Goal: Transaction & Acquisition: Purchase product/service

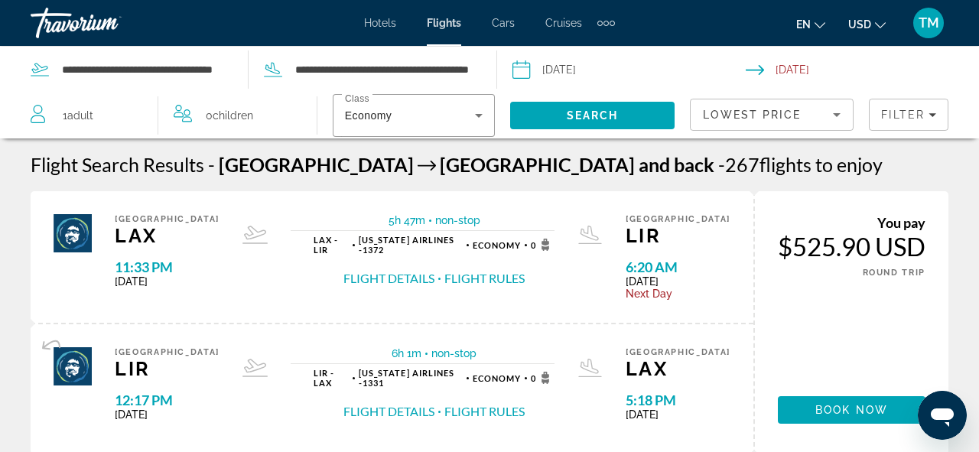
click at [882, 109] on span "Filter" at bounding box center [903, 115] width 44 height 12
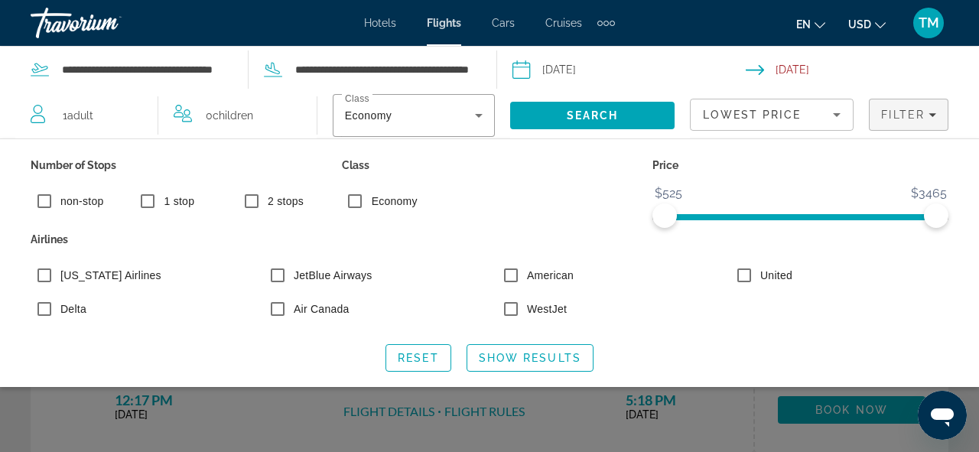
click at [89, 415] on div "Search widget" at bounding box center [489, 337] width 979 height 230
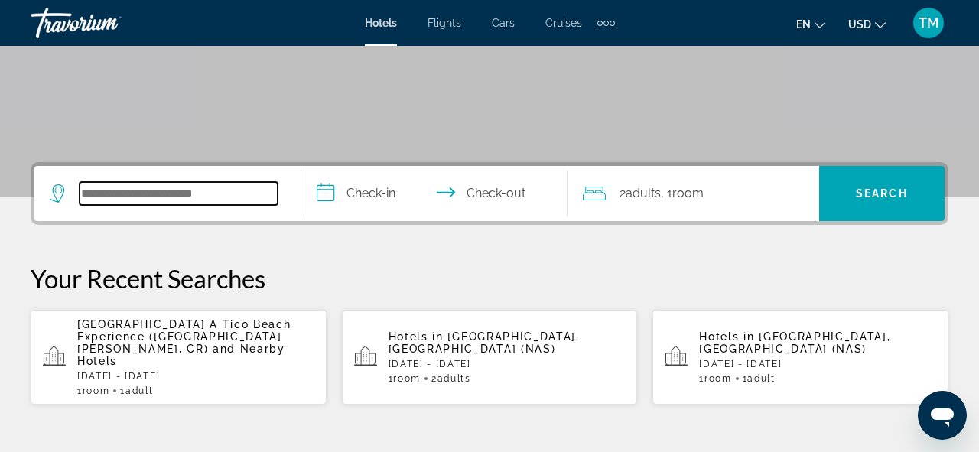
click at [168, 202] on input "Search hotel destination" at bounding box center [179, 193] width 198 height 23
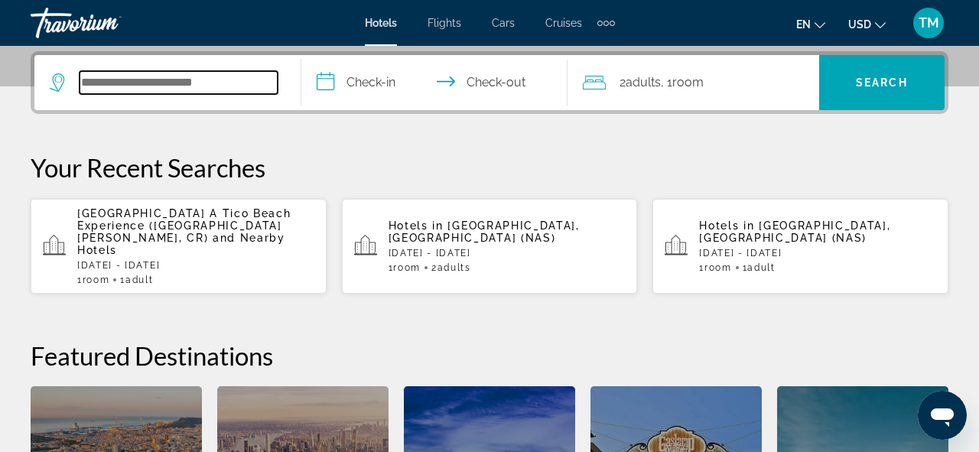
scroll to position [374, 0]
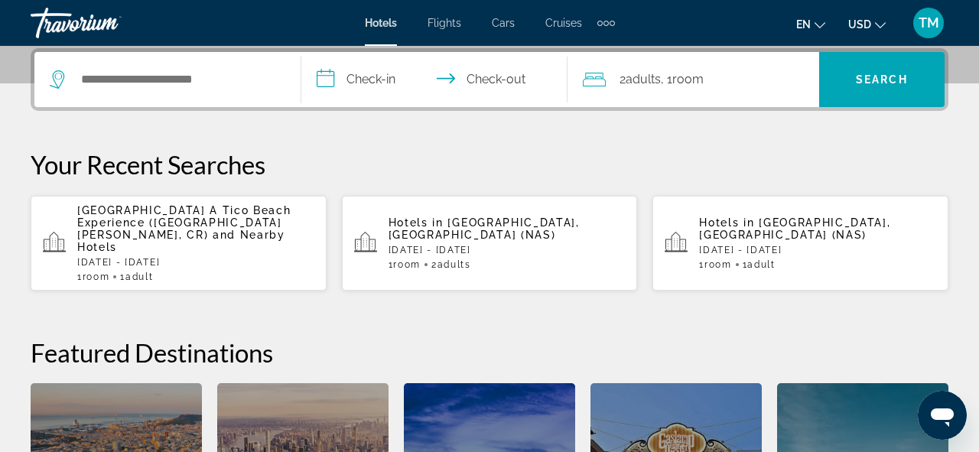
click at [178, 222] on span "[GEOGRAPHIC_DATA] A Tico Beach Experience ([GEOGRAPHIC_DATA][PERSON_NAME], CR)" at bounding box center [183, 222] width 213 height 37
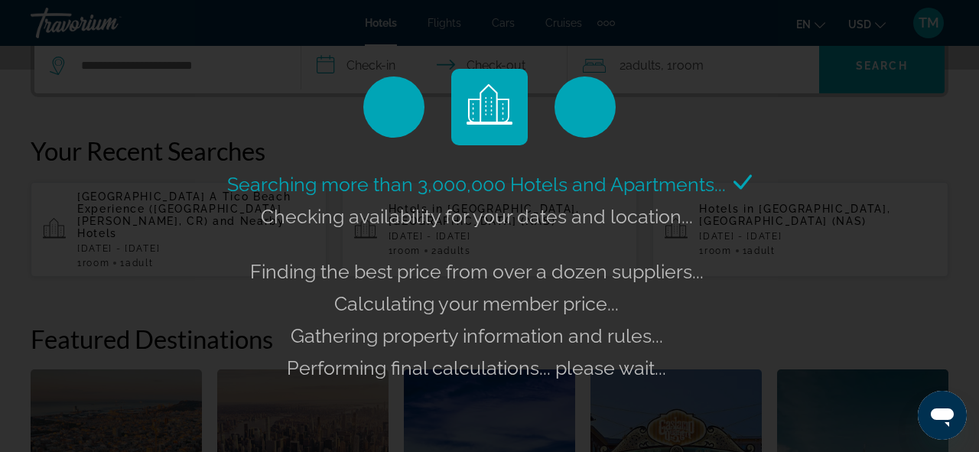
scroll to position [390, 0]
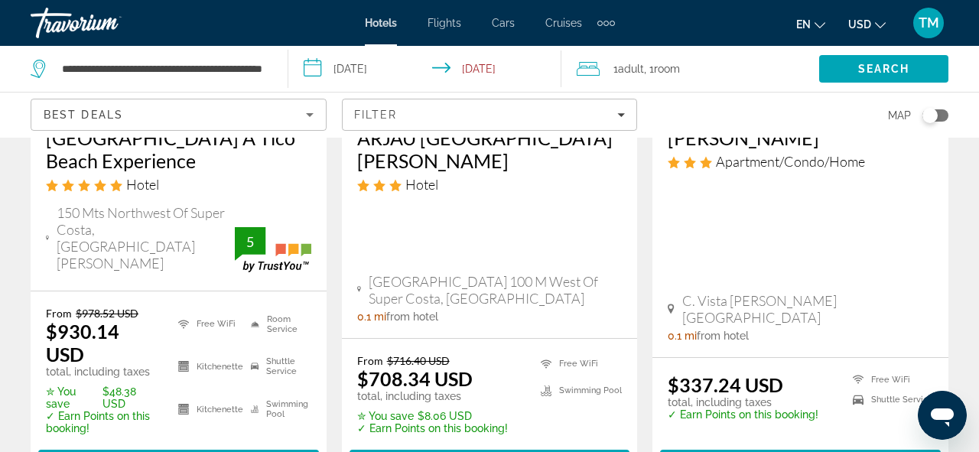
scroll to position [327, 0]
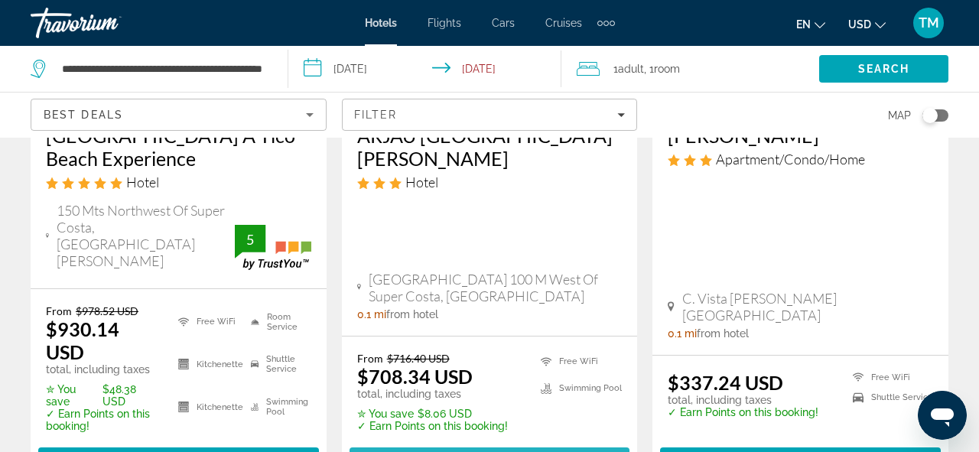
click at [455, 451] on span "Select Room" at bounding box center [489, 461] width 92 height 12
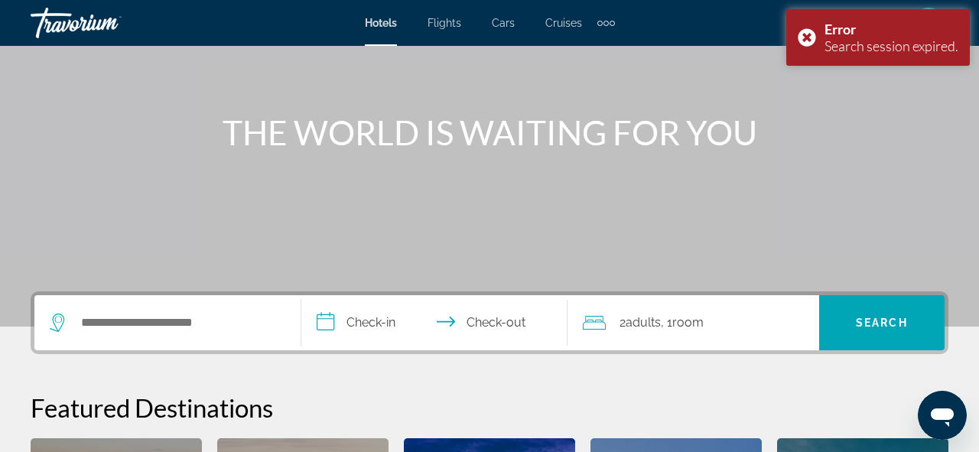
scroll to position [134, 0]
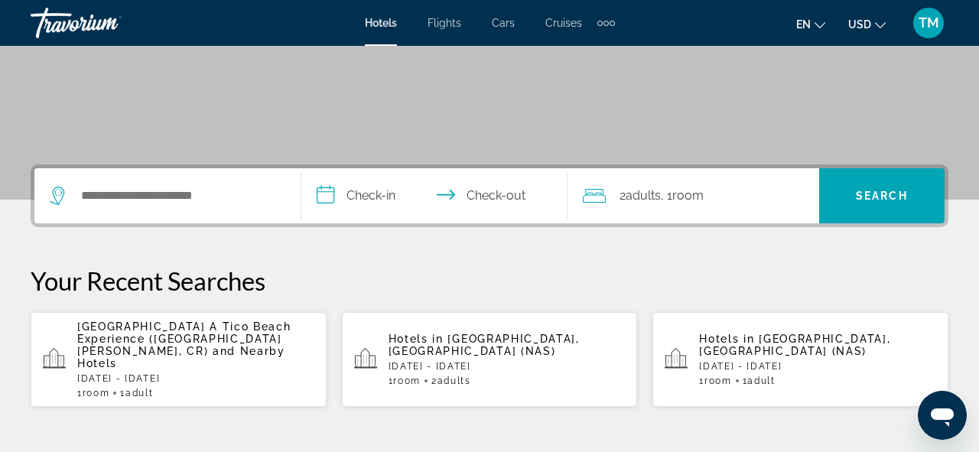
scroll to position [352, 0]
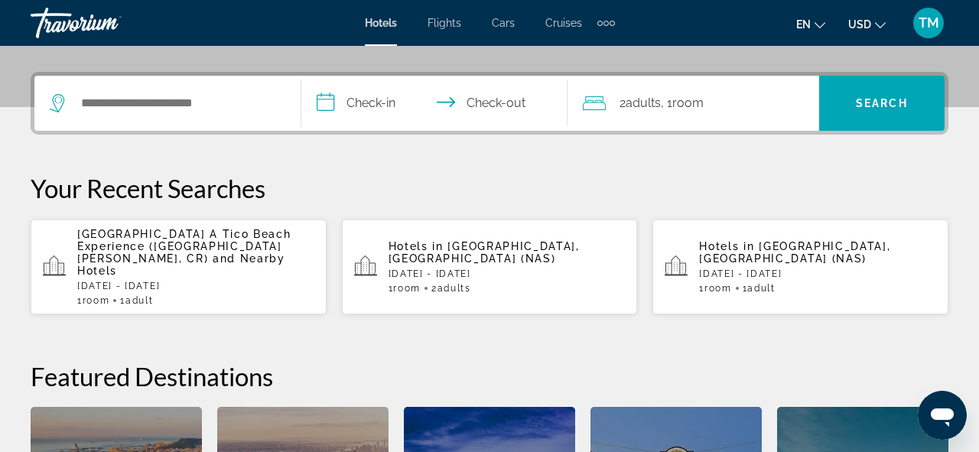
click at [154, 242] on span "[GEOGRAPHIC_DATA] A Tico Beach Experience ([GEOGRAPHIC_DATA][PERSON_NAME], CR)" at bounding box center [183, 246] width 213 height 37
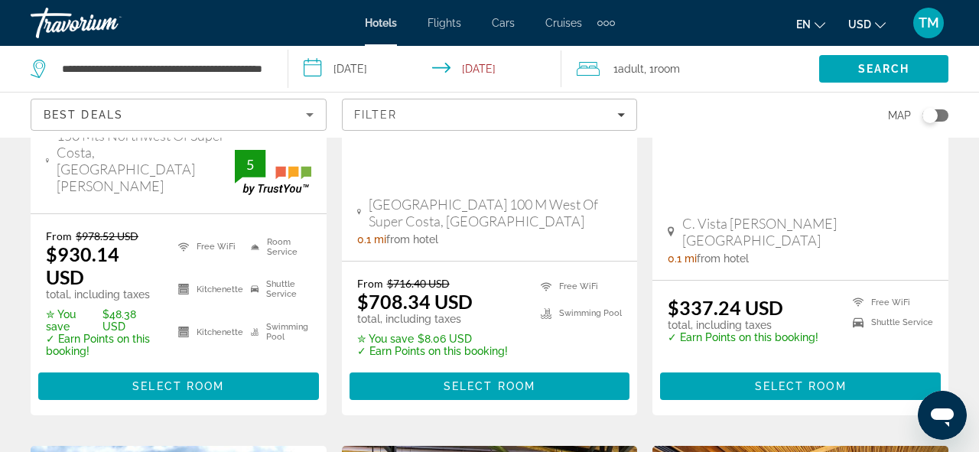
scroll to position [405, 0]
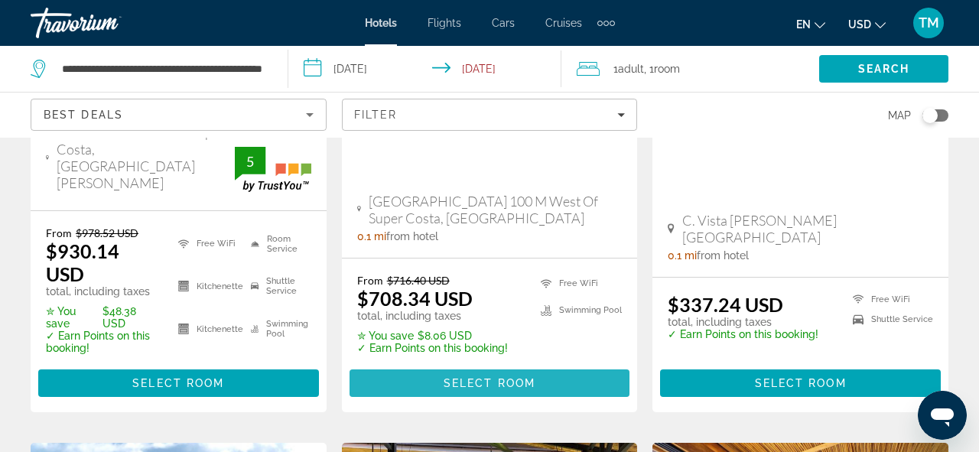
click at [418, 365] on span "Main content" at bounding box center [489, 383] width 281 height 37
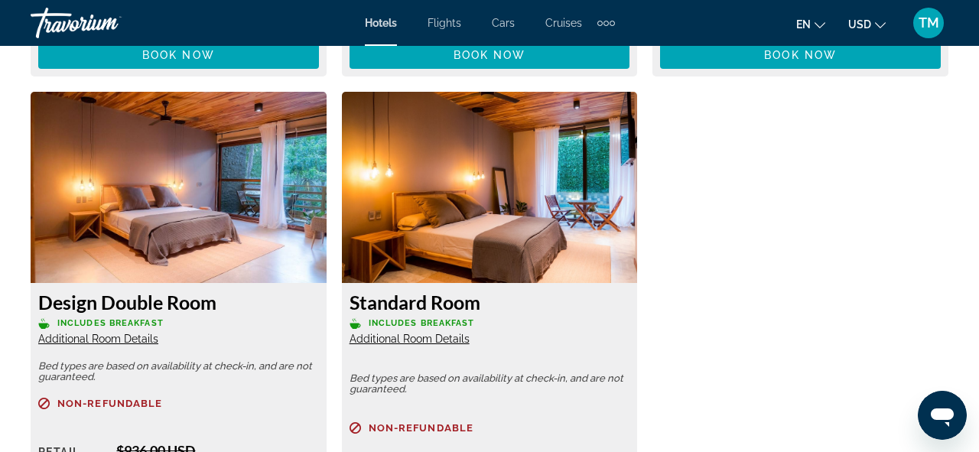
scroll to position [2854, 0]
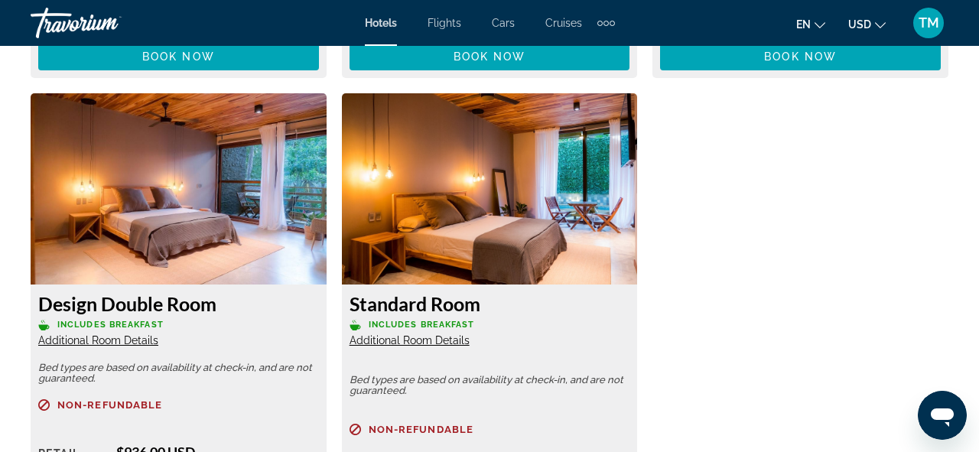
click at [175, 258] on img "Main content" at bounding box center [179, 188] width 296 height 191
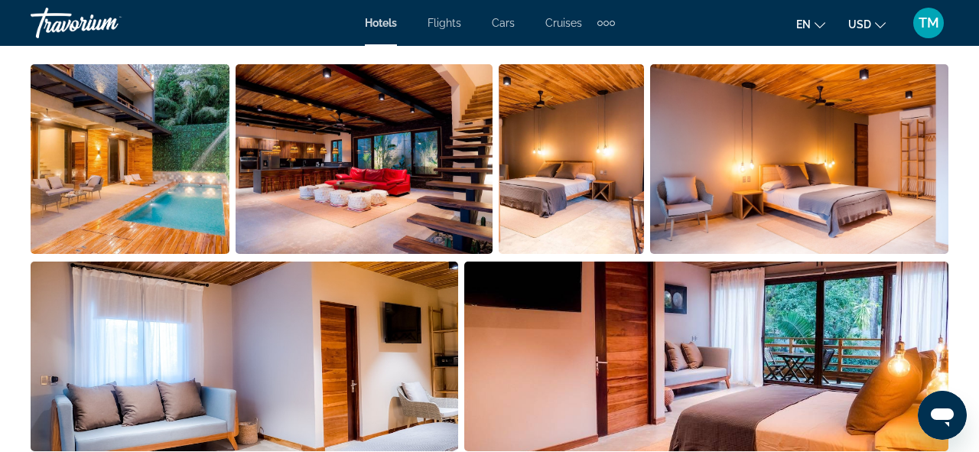
scroll to position [1054, 0]
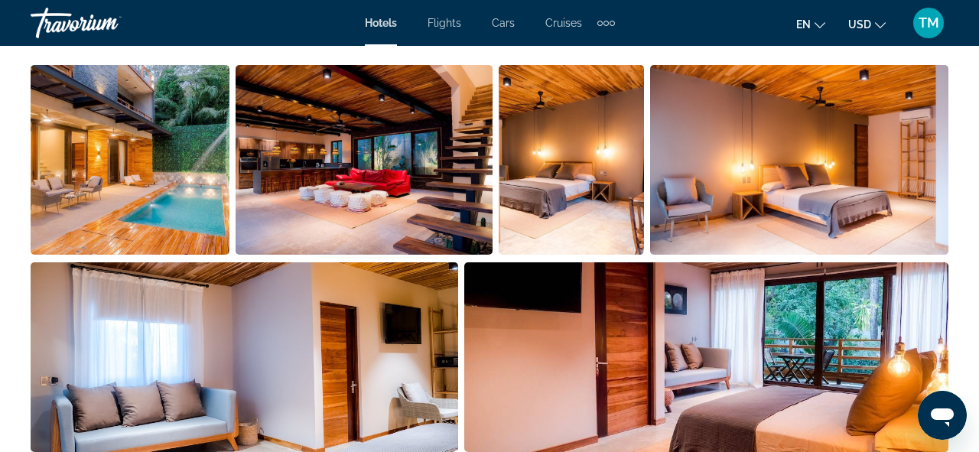
click at [115, 116] on img "Open full-screen image slider" at bounding box center [130, 160] width 199 height 190
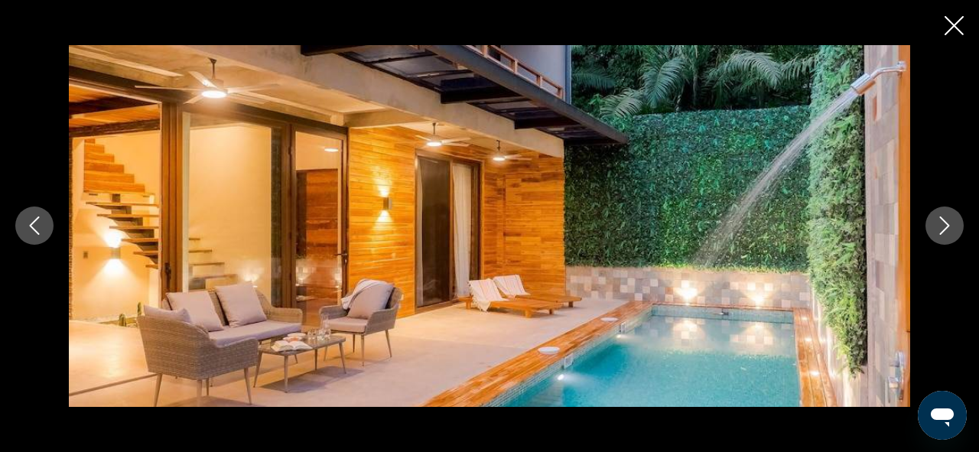
click at [960, 229] on button "Next image" at bounding box center [944, 225] width 38 height 38
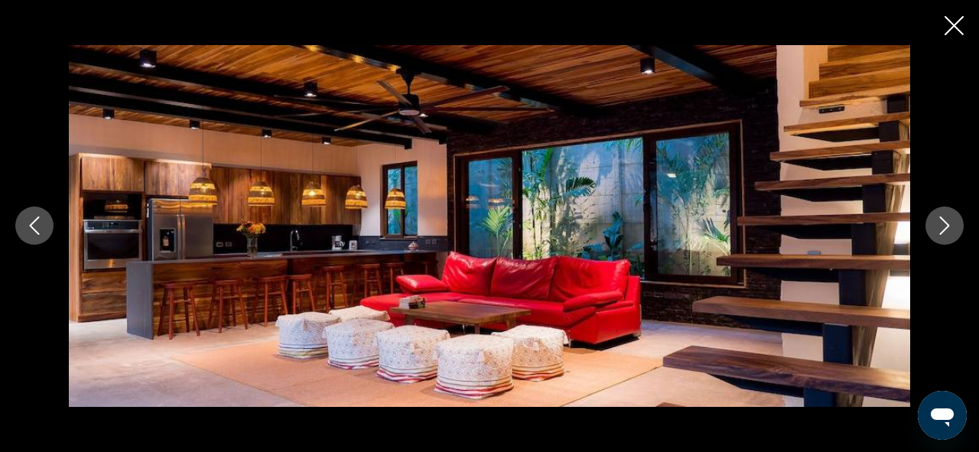
click at [959, 229] on button "Next image" at bounding box center [944, 225] width 38 height 38
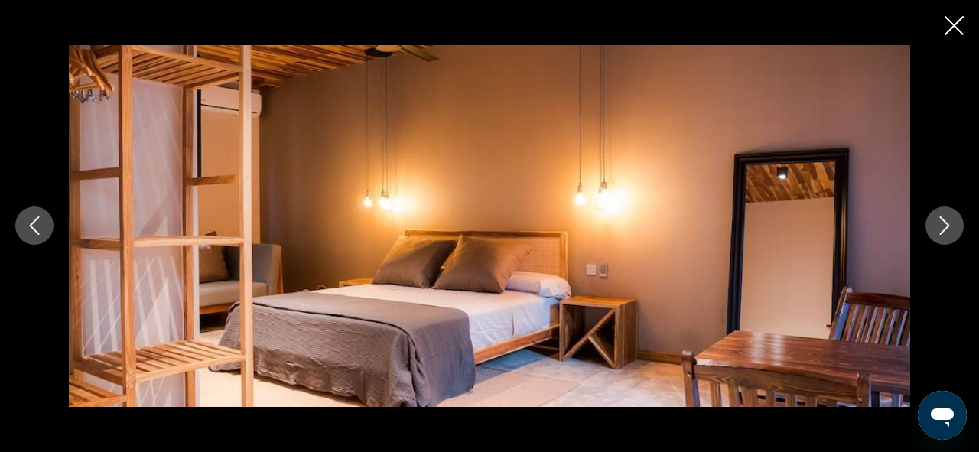
click at [959, 229] on button "Next image" at bounding box center [944, 225] width 38 height 38
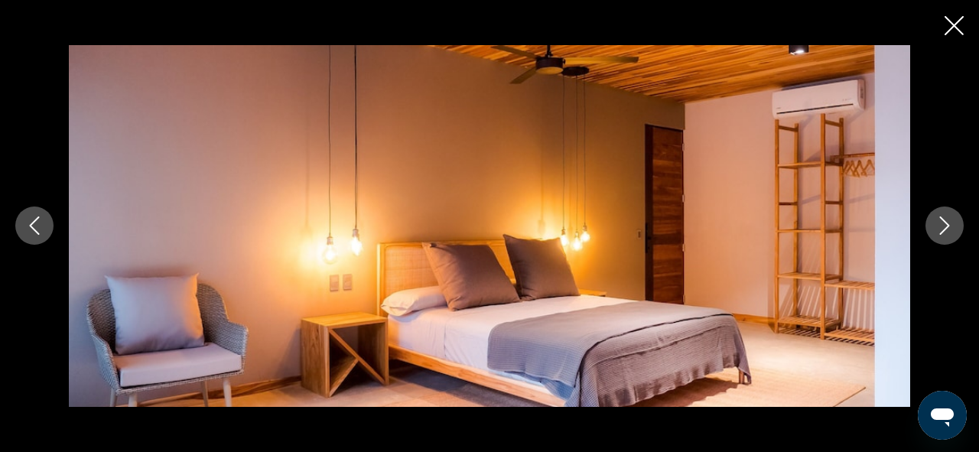
click at [959, 229] on button "Next image" at bounding box center [944, 225] width 38 height 38
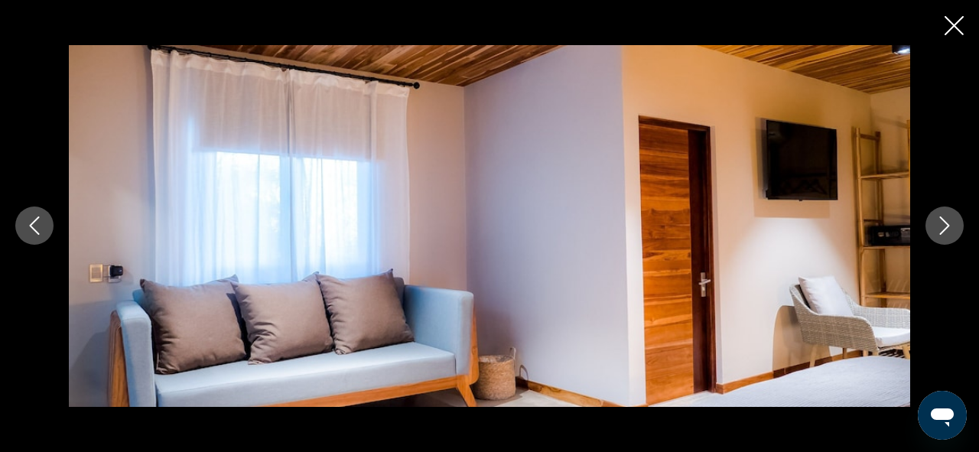
click at [959, 229] on button "Next image" at bounding box center [944, 225] width 38 height 38
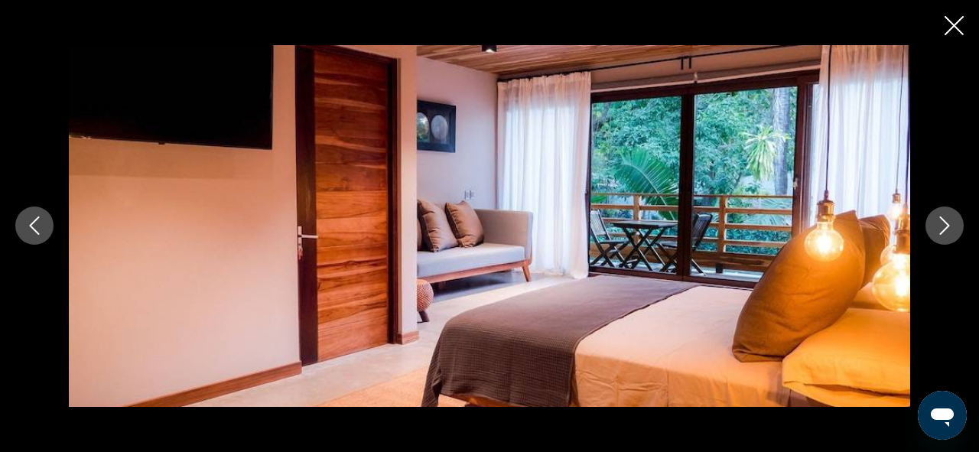
click at [959, 229] on button "Next image" at bounding box center [944, 225] width 38 height 38
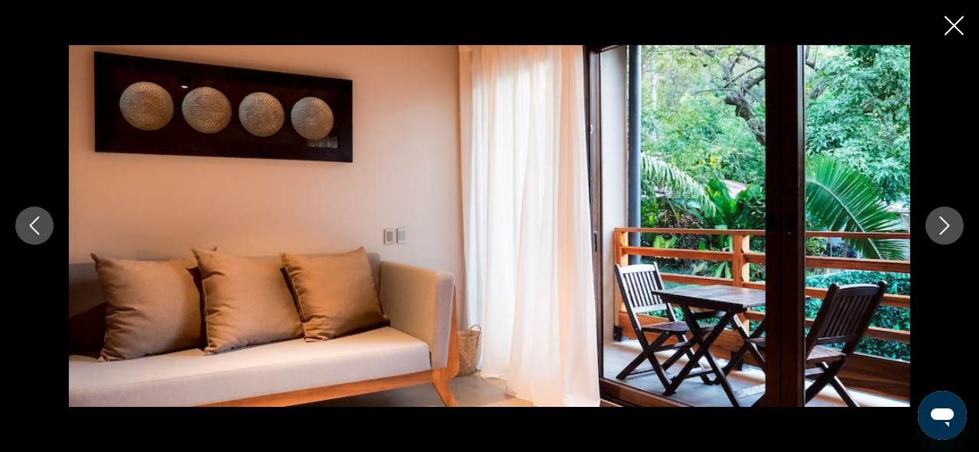
click at [959, 229] on button "Next image" at bounding box center [944, 225] width 38 height 38
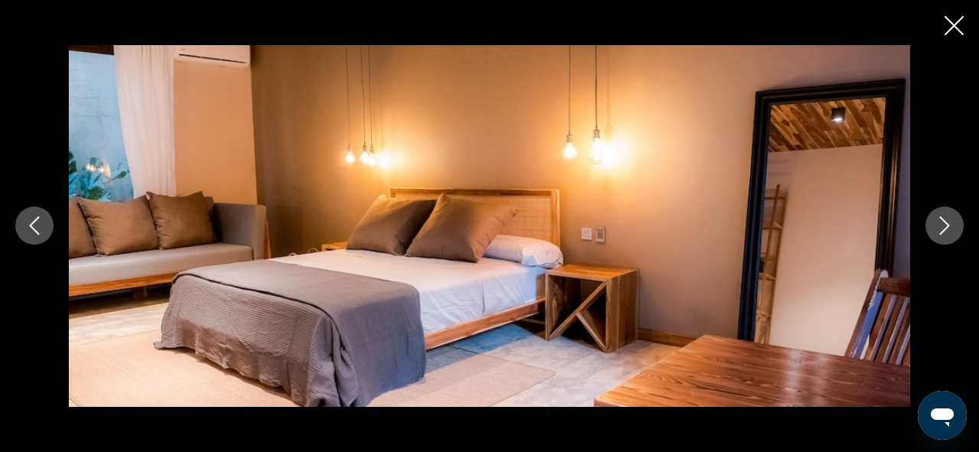
click at [959, 229] on button "Next image" at bounding box center [944, 225] width 38 height 38
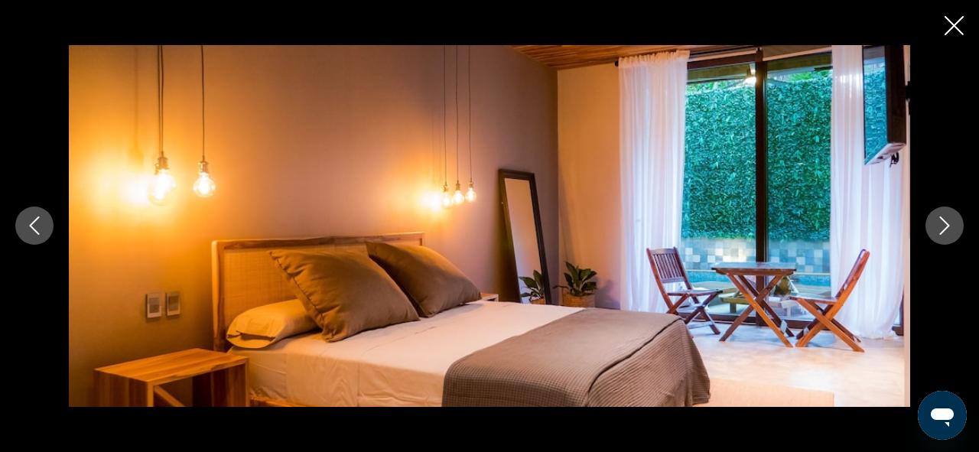
click at [959, 229] on button "Next image" at bounding box center [944, 225] width 38 height 38
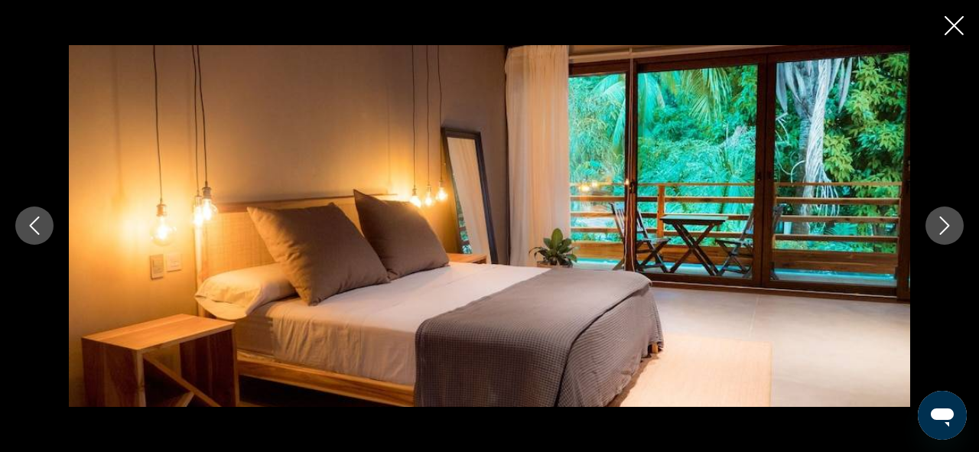
click at [960, 229] on button "Next image" at bounding box center [944, 225] width 38 height 38
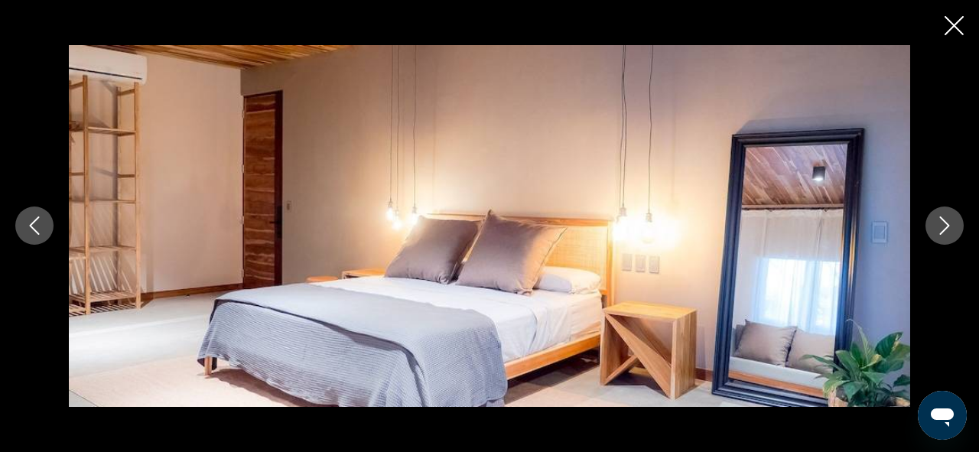
click at [960, 229] on button "Next image" at bounding box center [944, 225] width 38 height 38
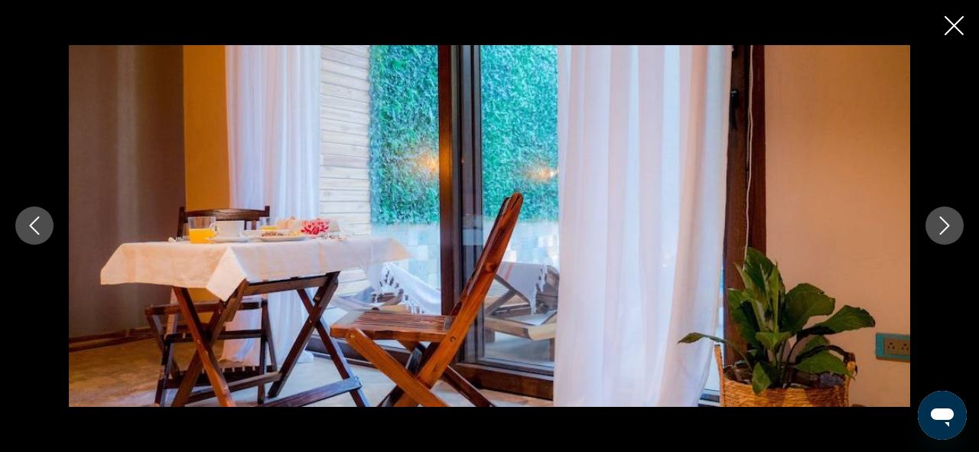
click at [960, 229] on button "Next image" at bounding box center [944, 225] width 38 height 38
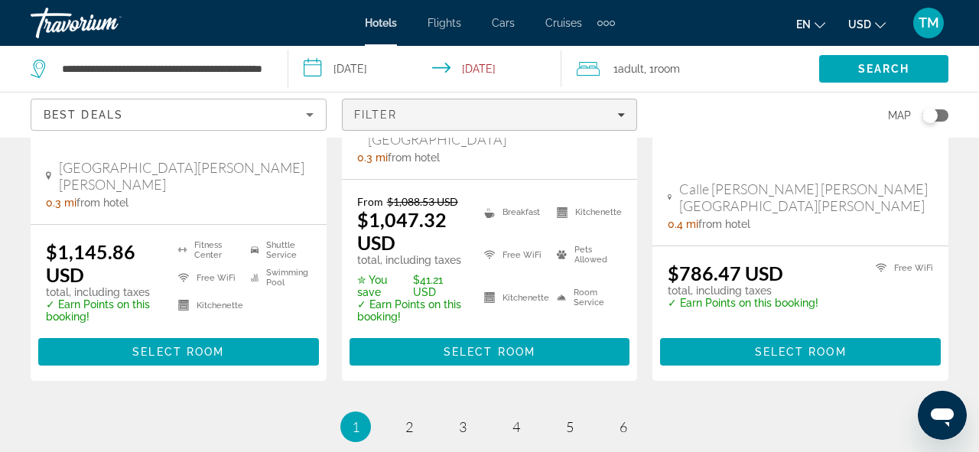
scroll to position [2237, 0]
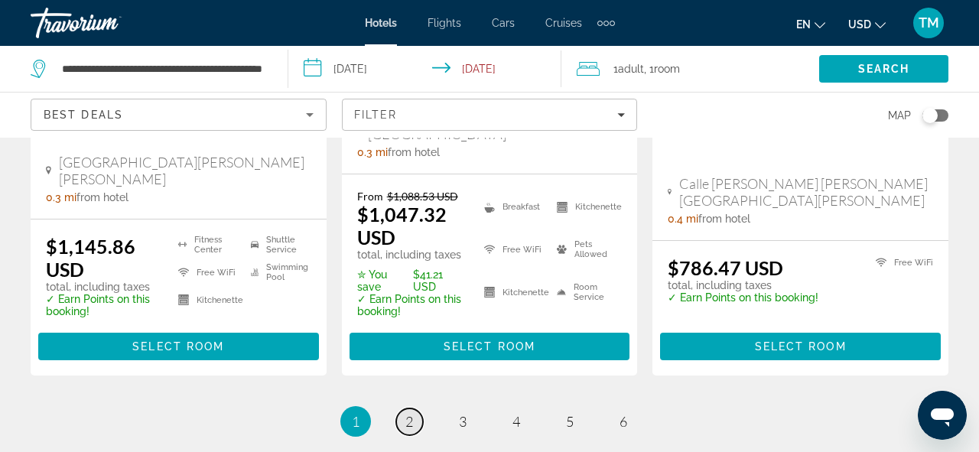
click at [407, 413] on span "2" at bounding box center [409, 421] width 8 height 17
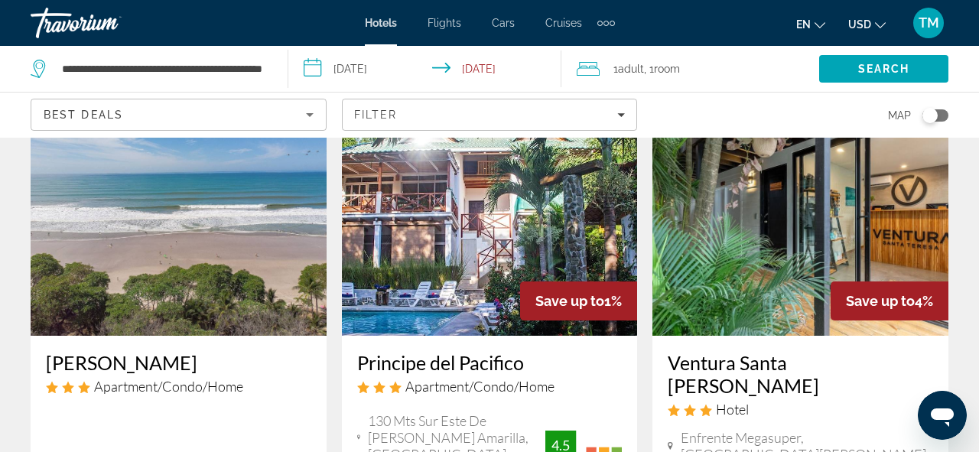
scroll to position [2227, 0]
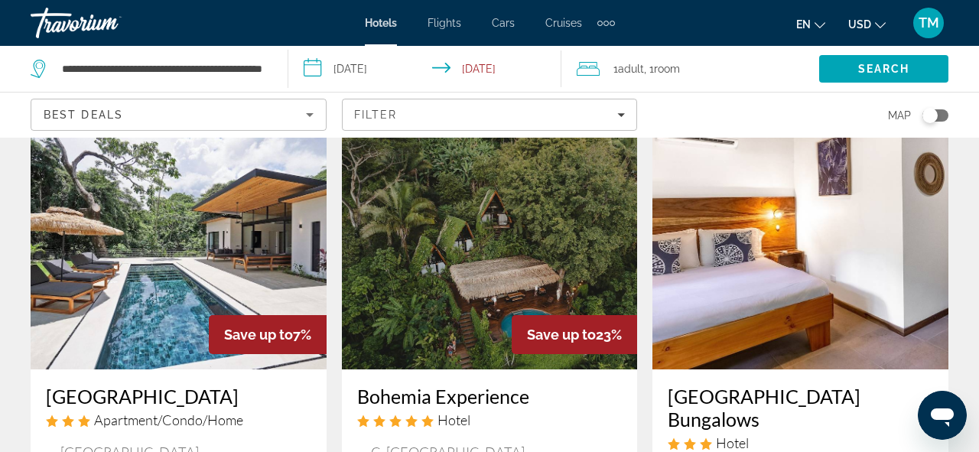
scroll to position [1352, 0]
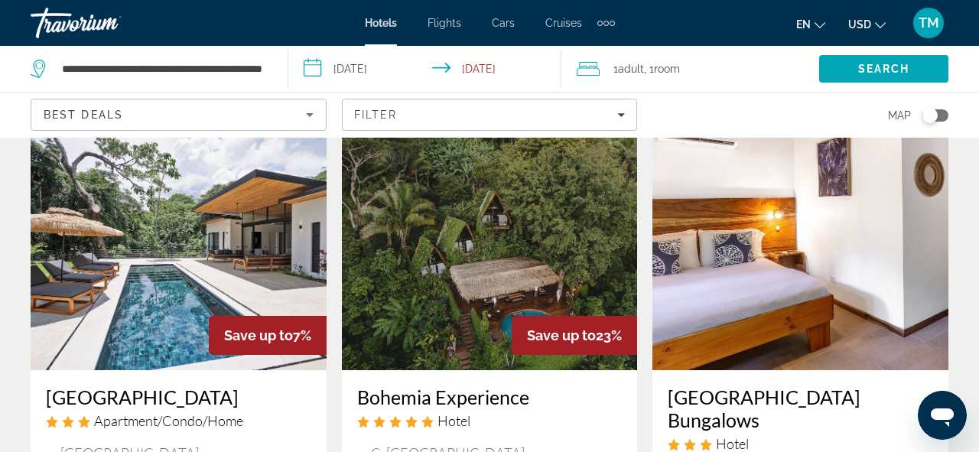
drag, startPoint x: 349, startPoint y: 325, endPoint x: 545, endPoint y: 343, distance: 196.6
click at [545, 370] on div "Bohemia Experience Hotel C. Bohemia, Puntarenas 1.3 mi from hotel" at bounding box center [490, 439] width 296 height 139
copy h3 "Bohemia Experience"
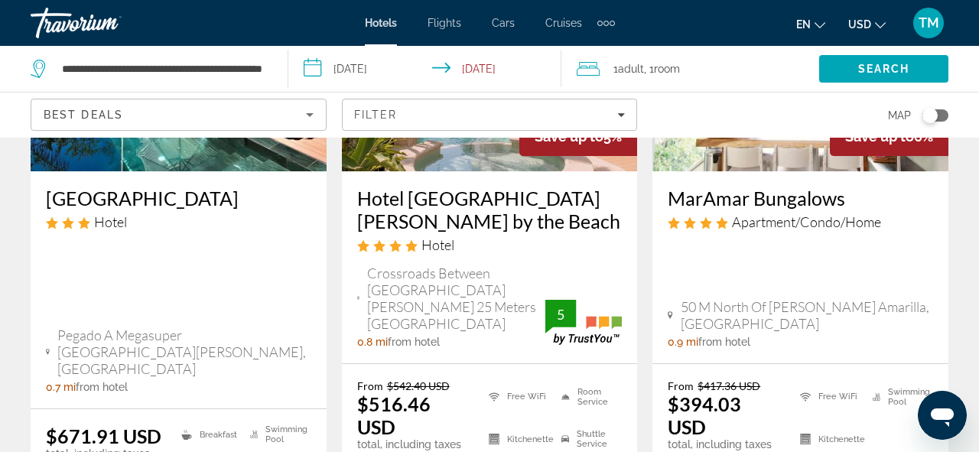
scroll to position [0, 0]
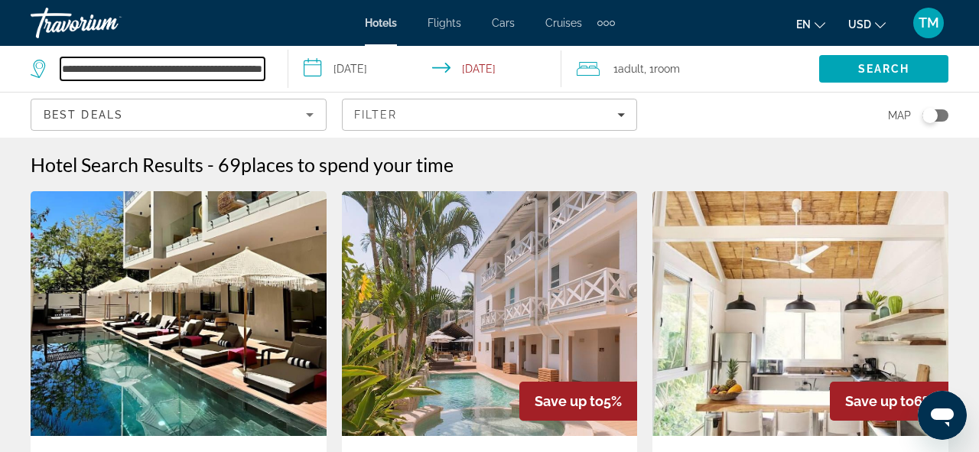
click at [128, 64] on input "**********" at bounding box center [162, 68] width 204 height 23
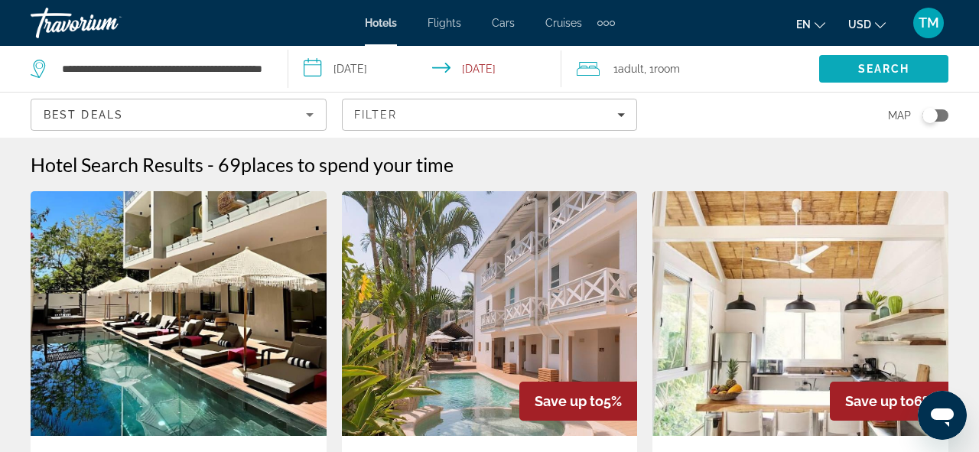
click at [850, 60] on span "Search" at bounding box center [883, 68] width 129 height 37
click at [874, 68] on span "Search" at bounding box center [884, 69] width 52 height 12
click at [391, 67] on input "**********" at bounding box center [427, 71] width 279 height 50
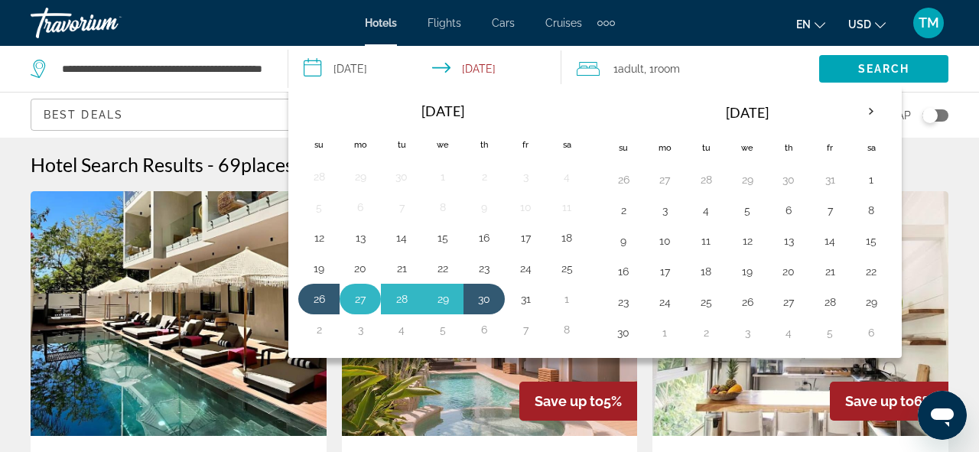
click at [354, 302] on button "27" at bounding box center [360, 298] width 24 height 21
click at [533, 301] on button "31" at bounding box center [525, 298] width 24 height 21
type input "**********"
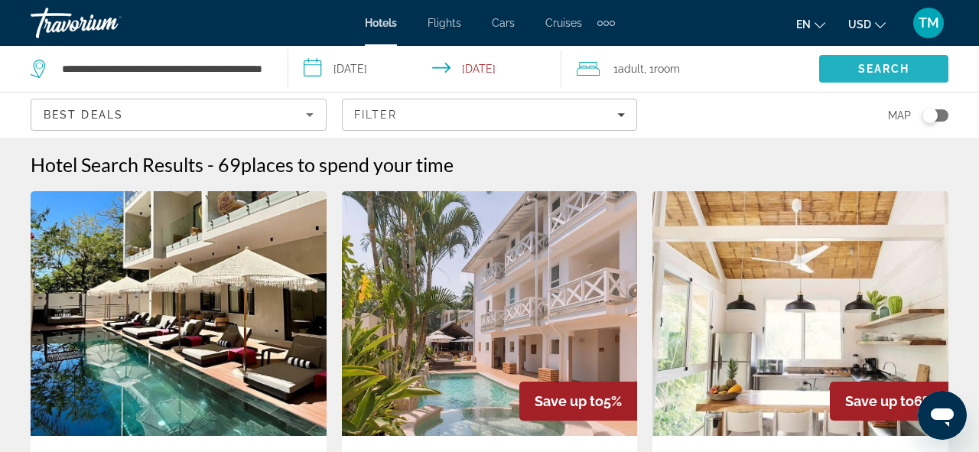
click at [855, 67] on span "Search" at bounding box center [883, 68] width 129 height 37
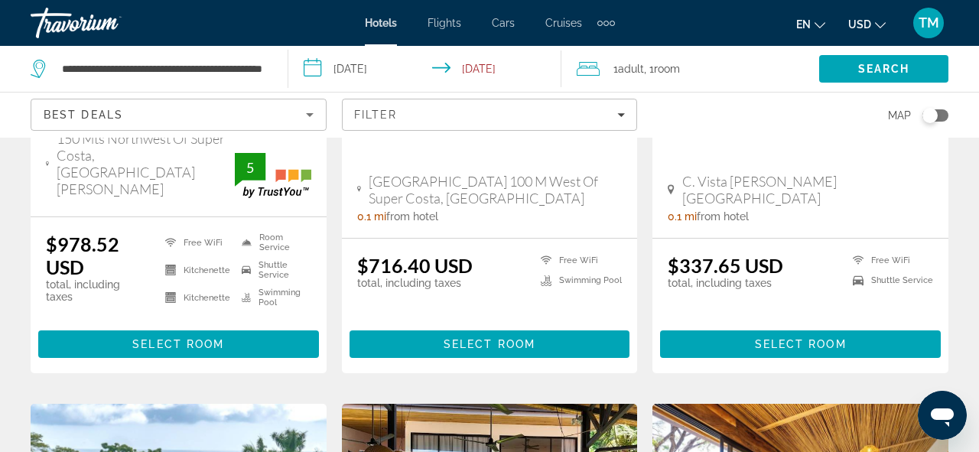
scroll to position [400, 0]
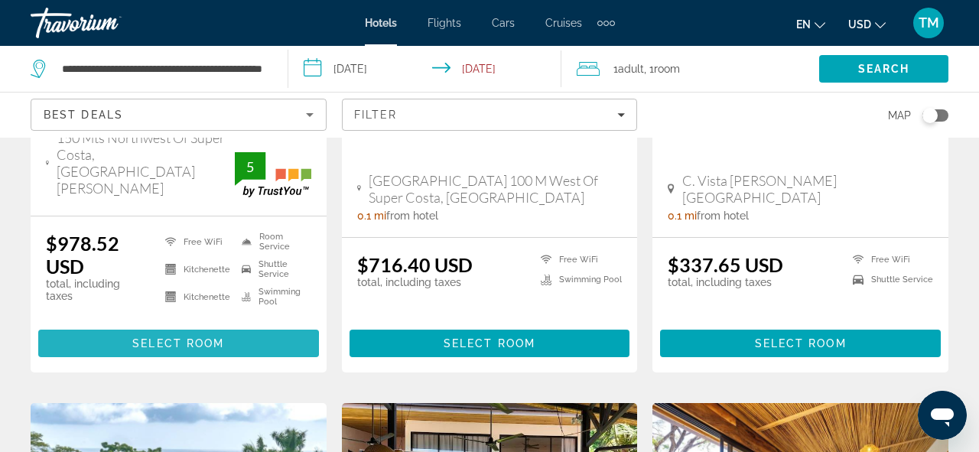
click at [141, 337] on span "Select Room" at bounding box center [178, 343] width 92 height 12
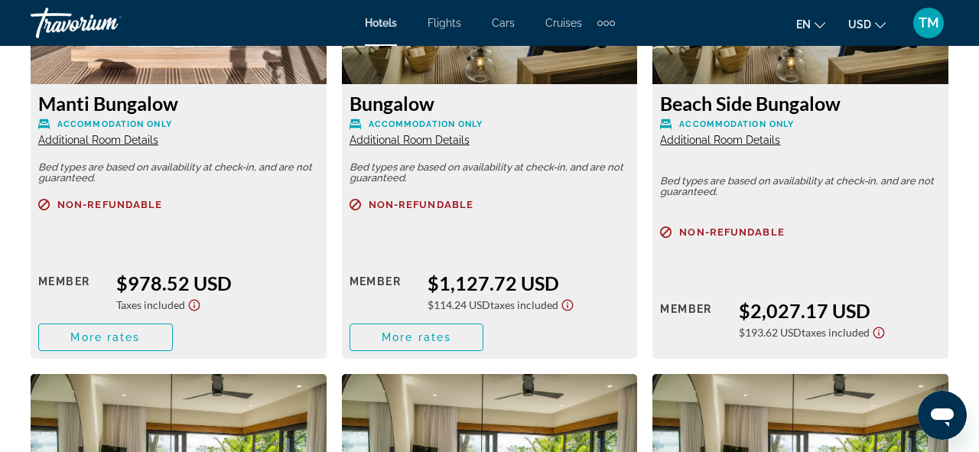
scroll to position [3023, 0]
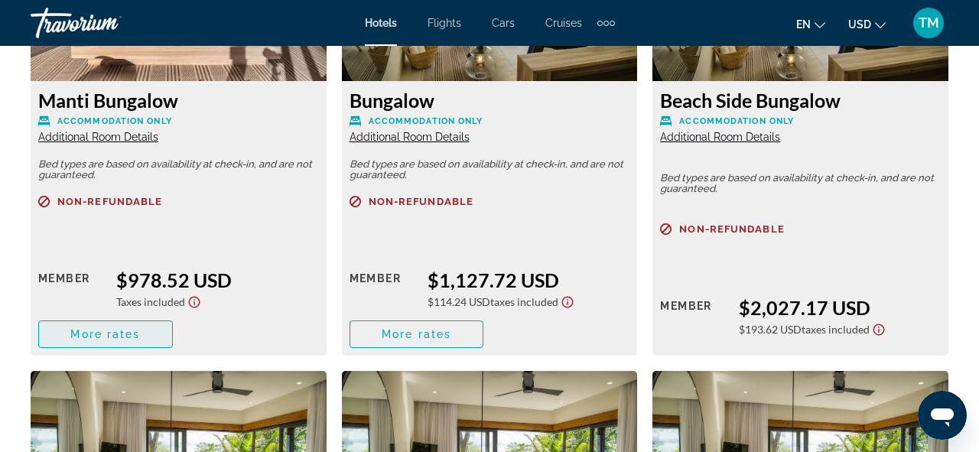
click at [96, 335] on span "More rates" at bounding box center [105, 334] width 70 height 12
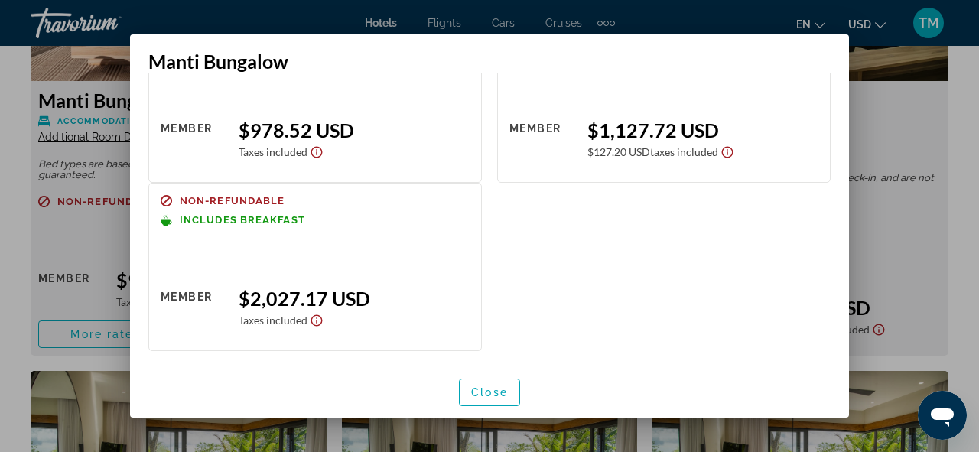
scroll to position [0, 0]
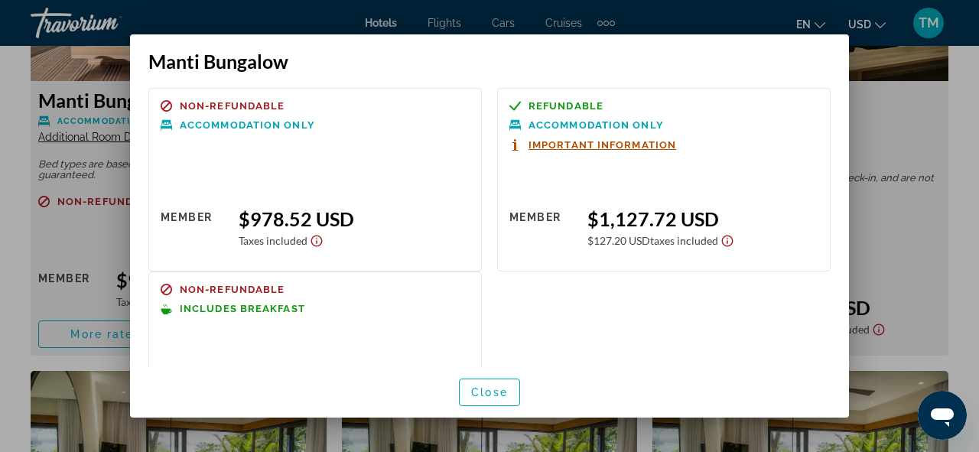
click at [283, 216] on div "$978.52 USD" at bounding box center [354, 218] width 231 height 23
click at [473, 391] on span "Close" at bounding box center [489, 392] width 37 height 12
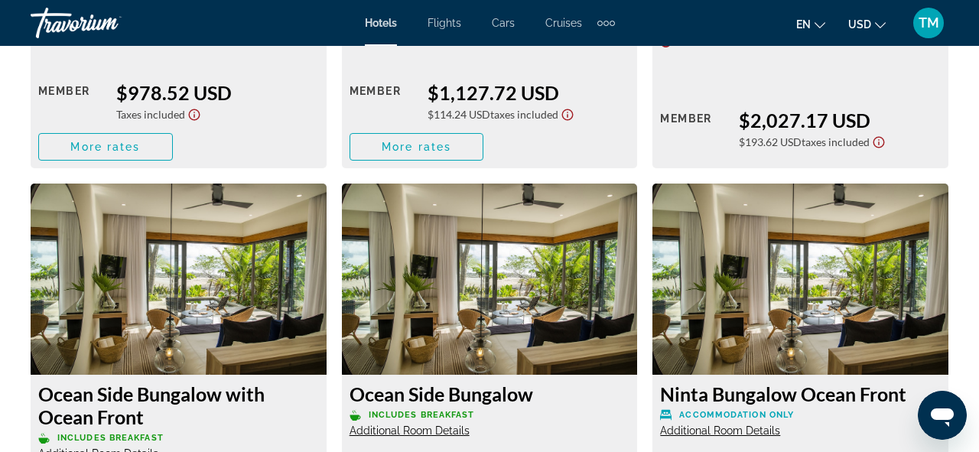
scroll to position [3210, 0]
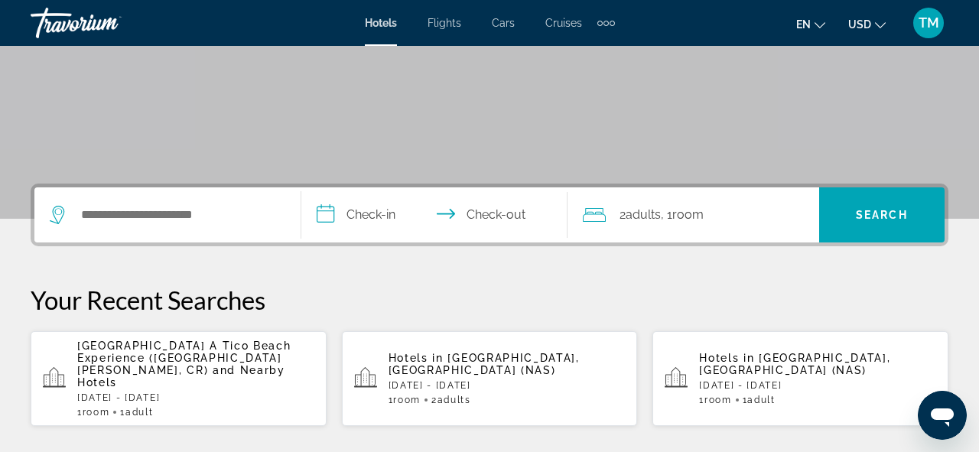
scroll to position [282, 0]
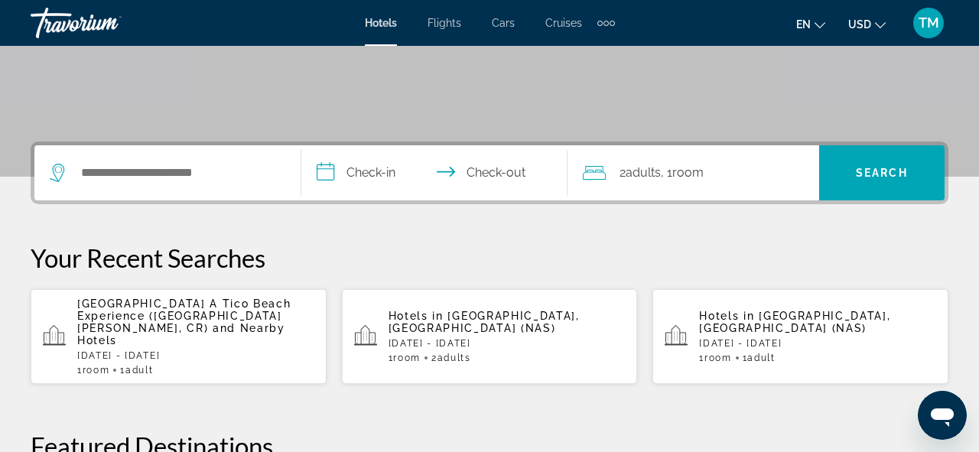
click at [108, 302] on span "[GEOGRAPHIC_DATA] A Tico Beach Experience ([GEOGRAPHIC_DATA][PERSON_NAME], CR)" at bounding box center [183, 315] width 213 height 37
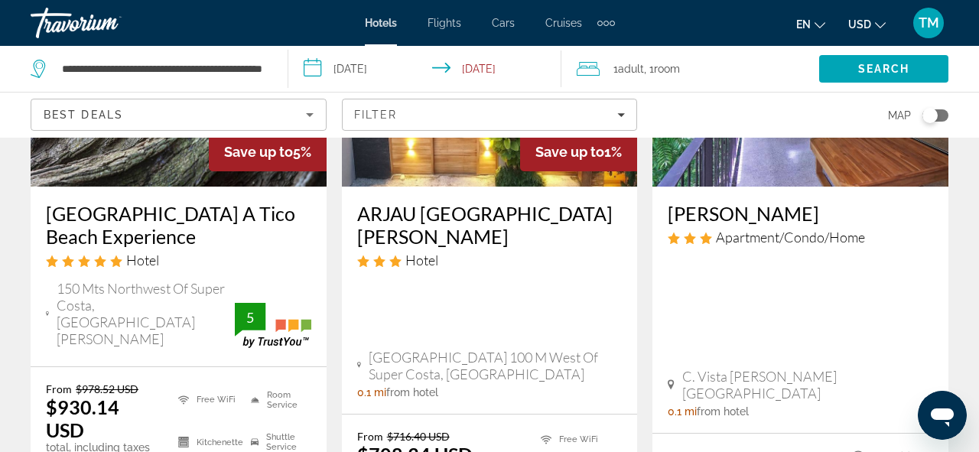
scroll to position [260, 0]
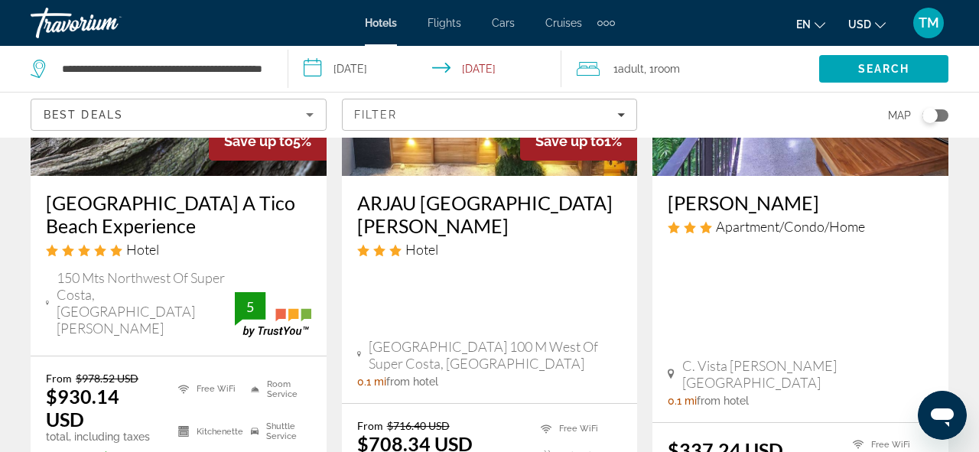
click at [110, 237] on div "Hotel Nantipa A Tico Beach Experience Hotel" at bounding box center [178, 230] width 265 height 78
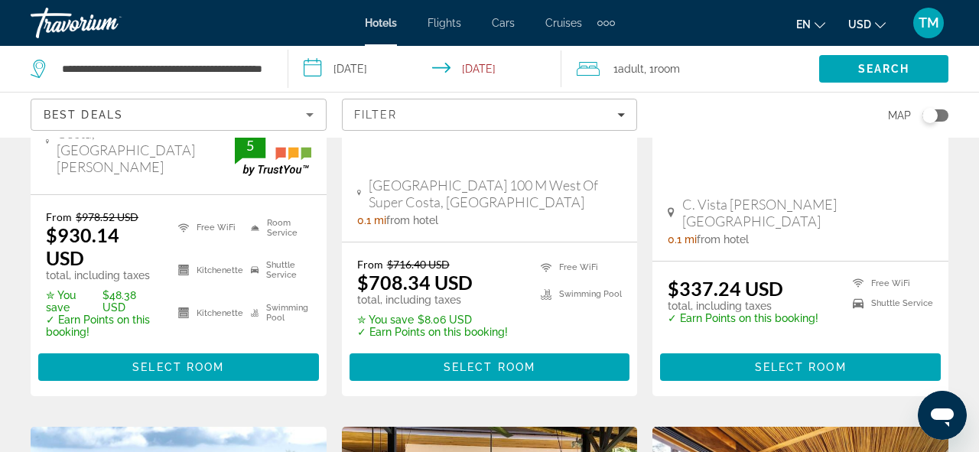
scroll to position [423, 0]
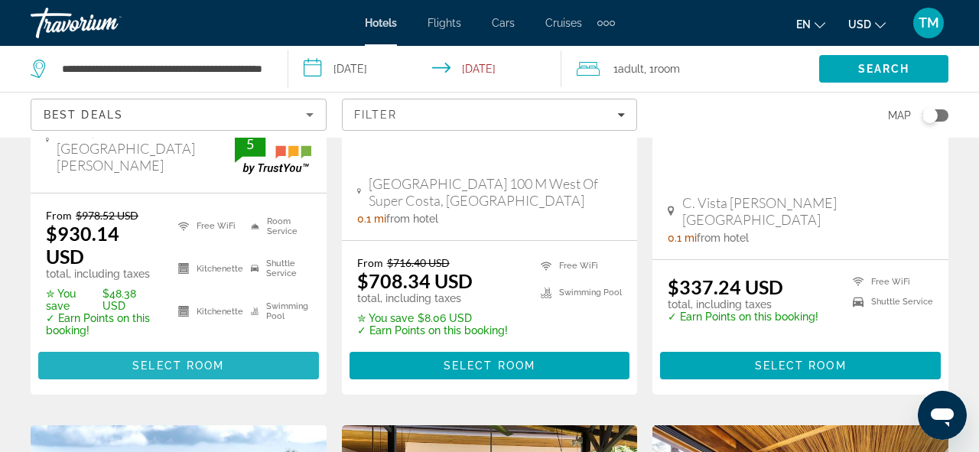
click at [172, 359] on span "Select Room" at bounding box center [178, 365] width 92 height 12
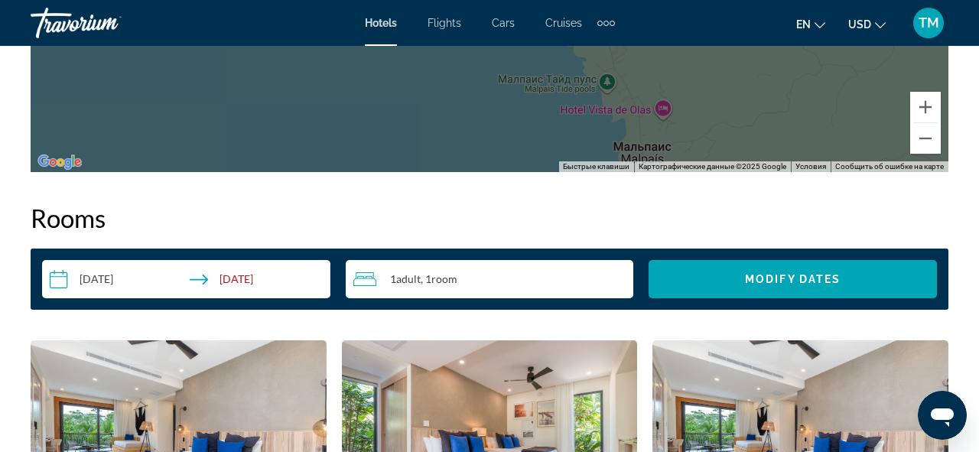
scroll to position [2139, 0]
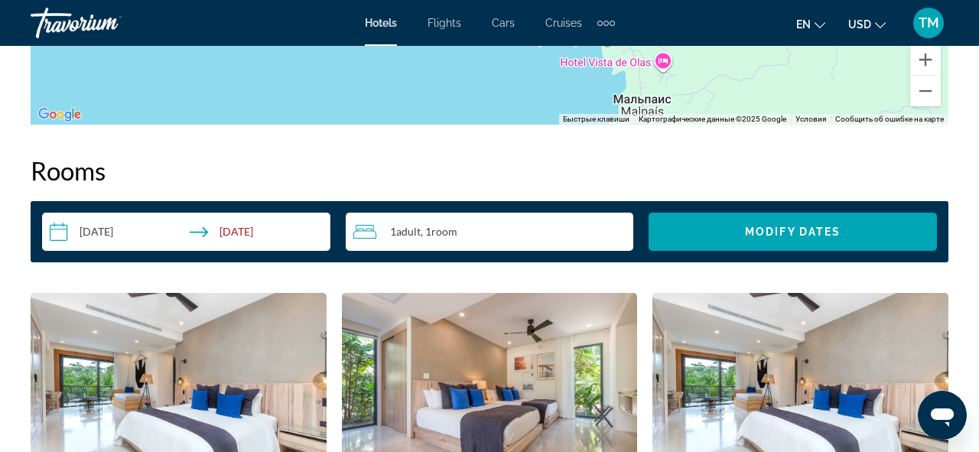
click at [106, 225] on input "**********" at bounding box center [189, 234] width 294 height 43
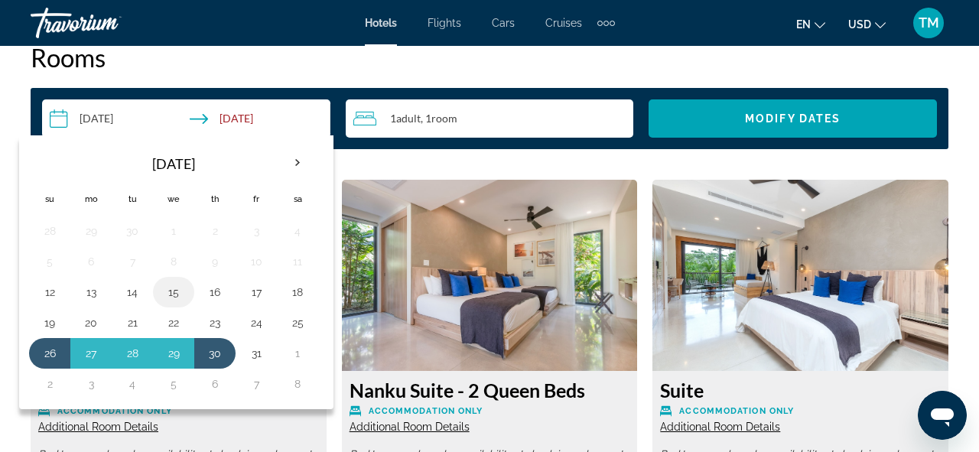
scroll to position [2258, 0]
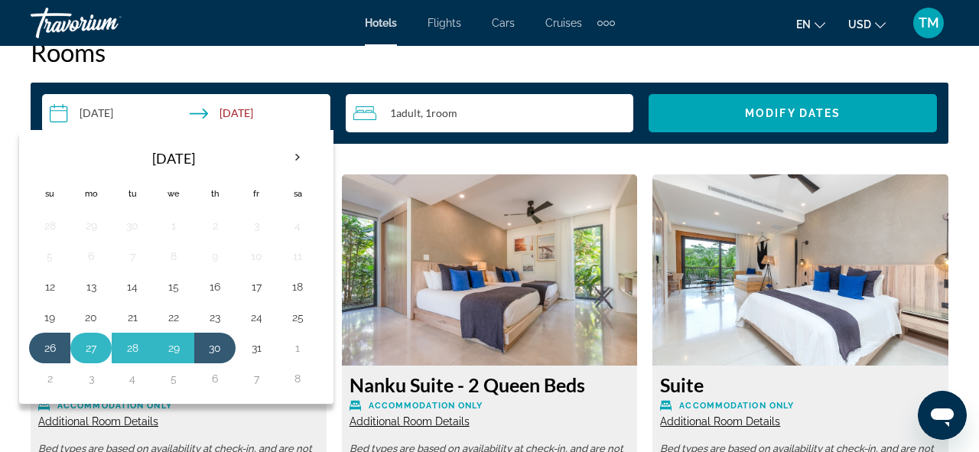
click at [91, 344] on button "27" at bounding box center [91, 347] width 24 height 21
click at [210, 346] on button "30" at bounding box center [215, 347] width 24 height 21
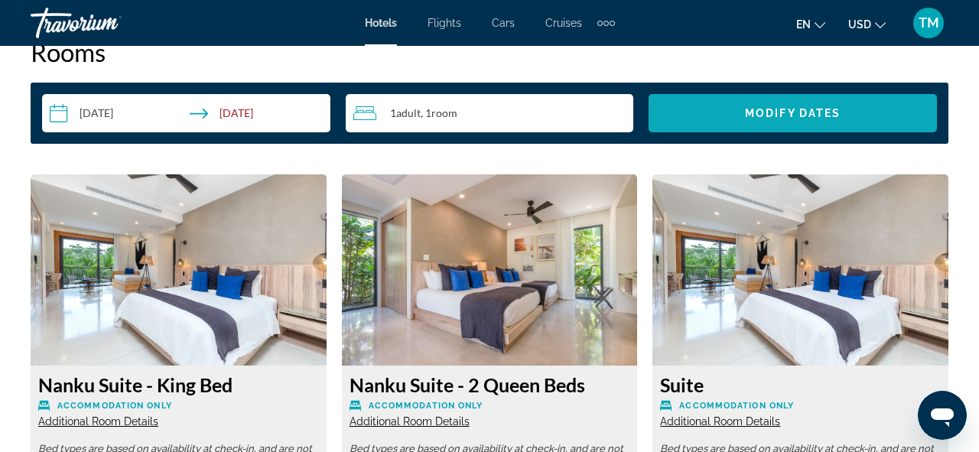
click at [824, 108] on span "Modify Dates" at bounding box center [793, 113] width 96 height 12
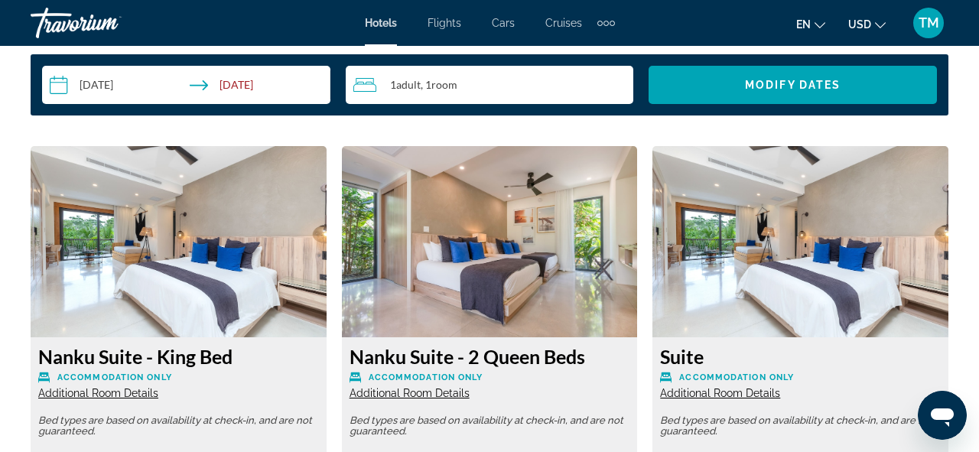
scroll to position [2282, 0]
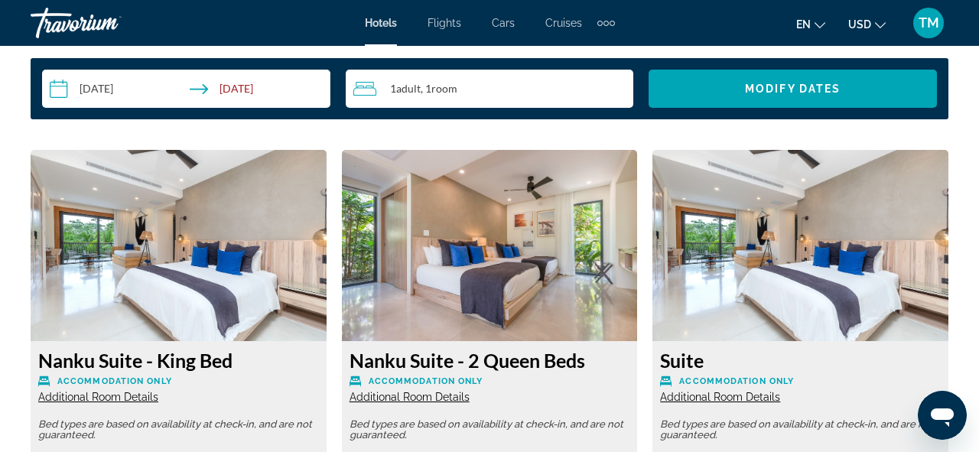
click at [122, 86] on input "**********" at bounding box center [189, 91] width 294 height 43
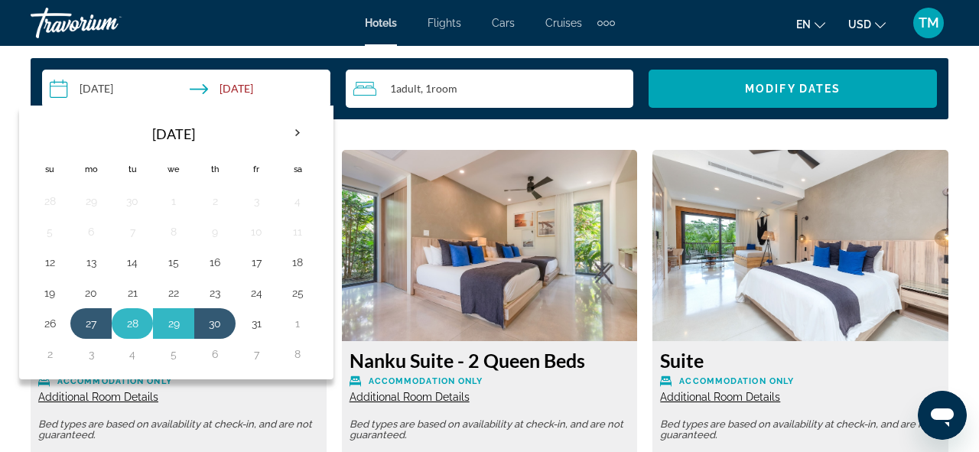
drag, startPoint x: 90, startPoint y: 327, endPoint x: 117, endPoint y: 323, distance: 27.0
click at [90, 327] on button "27" at bounding box center [91, 323] width 24 height 21
click at [257, 323] on button "31" at bounding box center [256, 323] width 24 height 21
type input "**********"
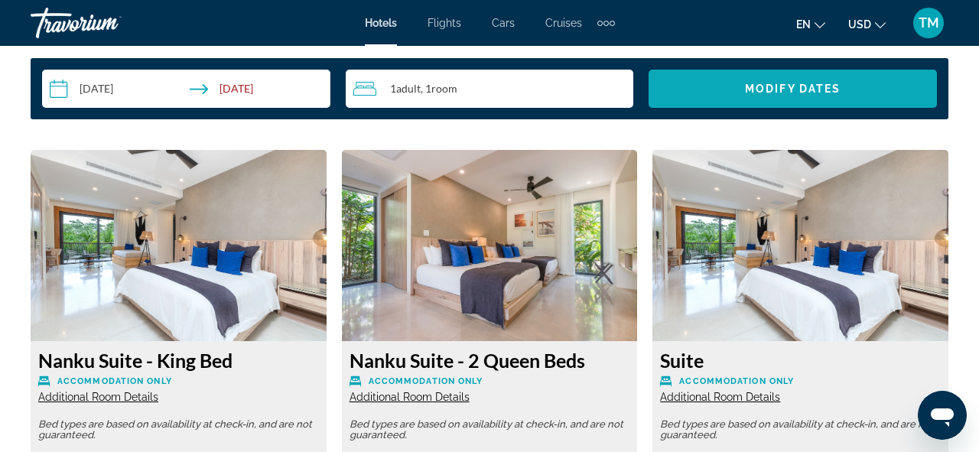
click at [766, 93] on span "Modify Dates" at bounding box center [793, 89] width 96 height 12
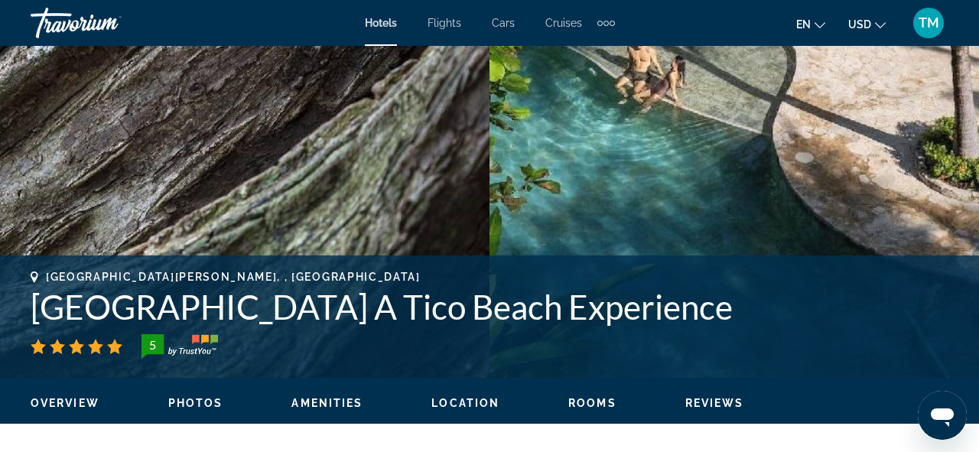
scroll to position [434, 0]
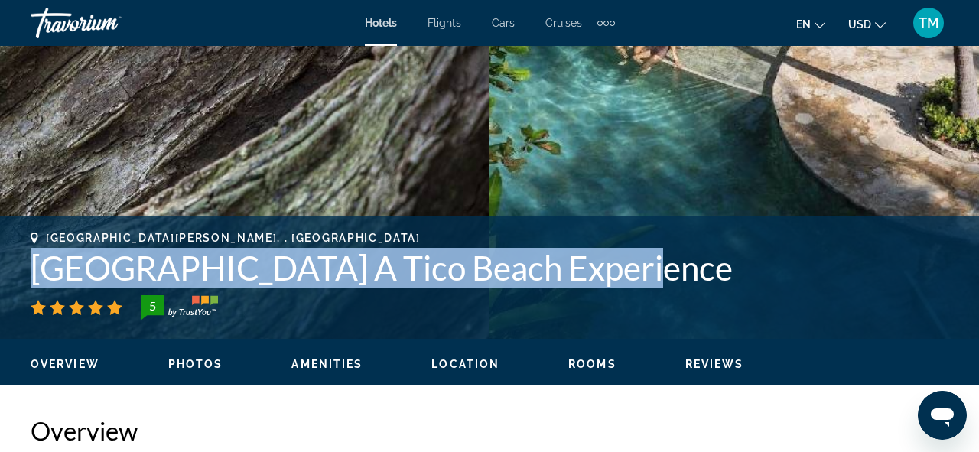
drag, startPoint x: 32, startPoint y: 260, endPoint x: 645, endPoint y: 269, distance: 612.5
click at [611, 281] on h1 "[GEOGRAPHIC_DATA] A Tico Beach Experience" at bounding box center [490, 268] width 918 height 40
copy h1 "[GEOGRAPHIC_DATA] A Tico Beach Experience"
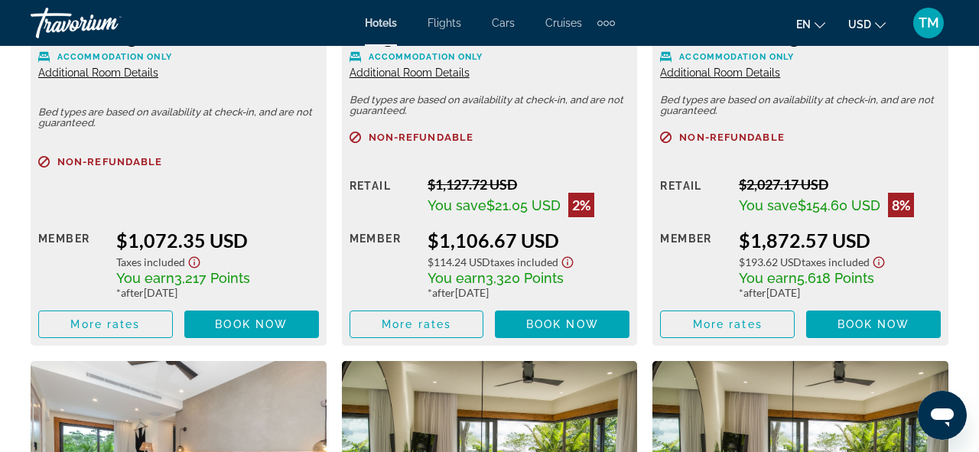
scroll to position [3147, 0]
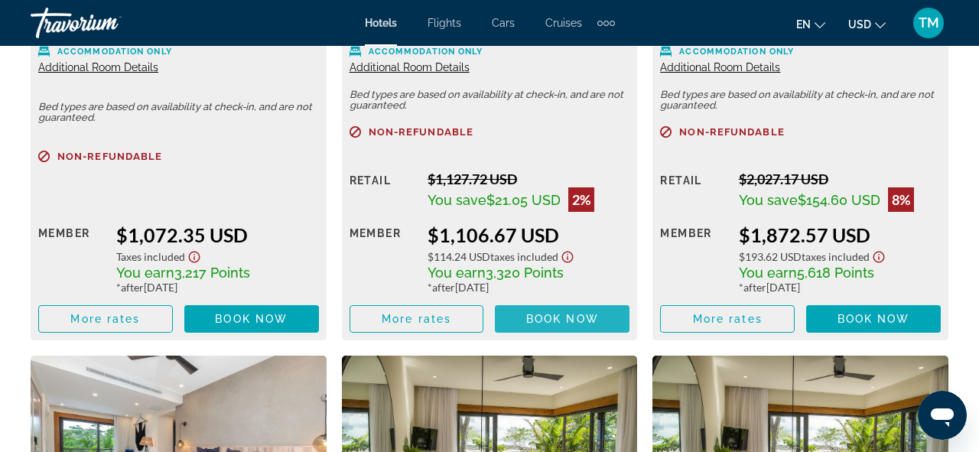
click at [529, 315] on span "Book now" at bounding box center [562, 319] width 73 height 12
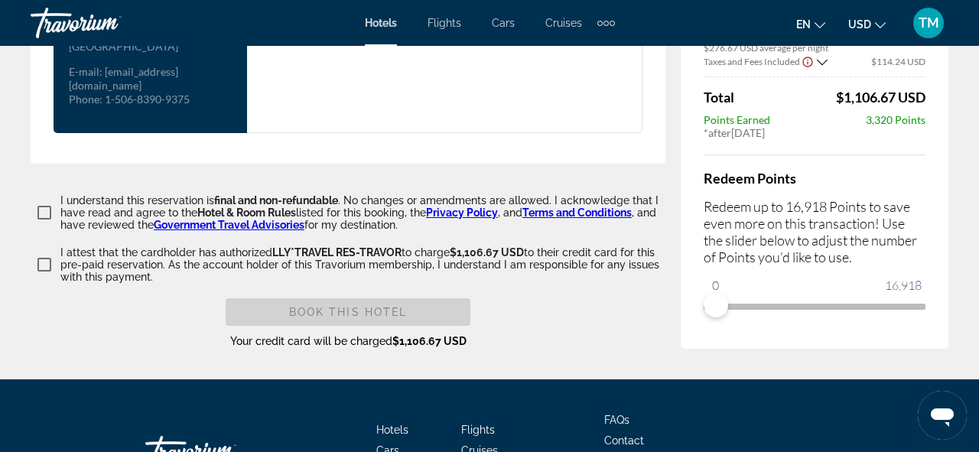
scroll to position [2278, 0]
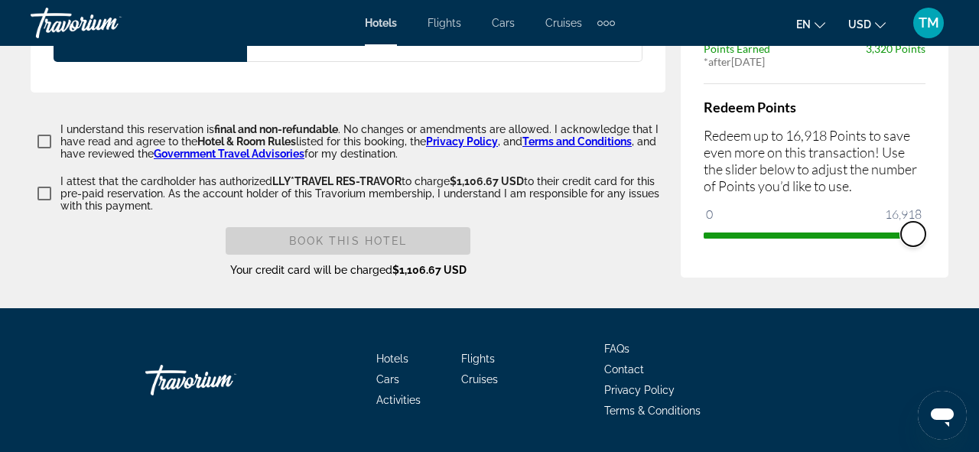
drag, startPoint x: 712, startPoint y: 191, endPoint x: 978, endPoint y: 204, distance: 266.4
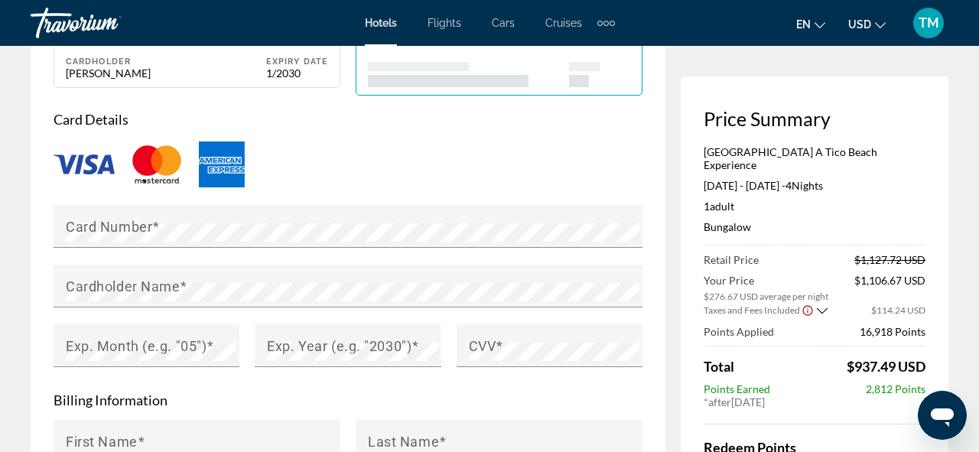
scroll to position [1304, 0]
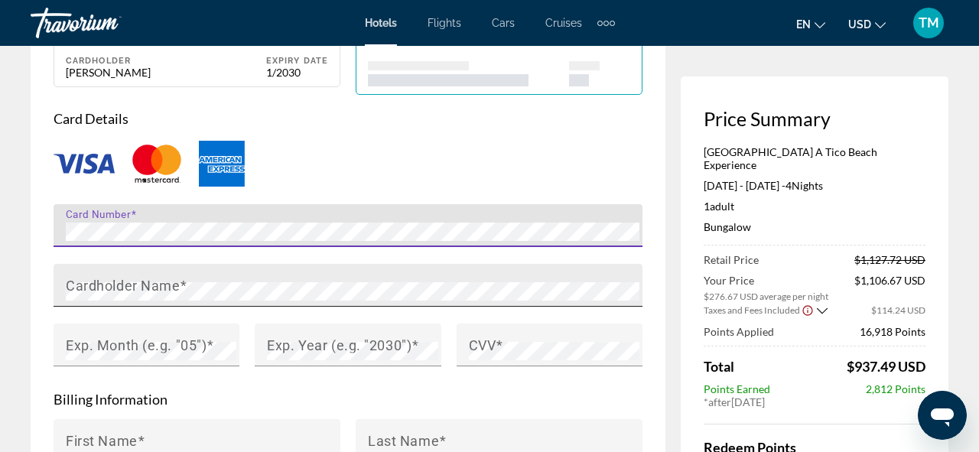
click at [335, 279] on div "Cardholder Name" at bounding box center [352, 285] width 573 height 43
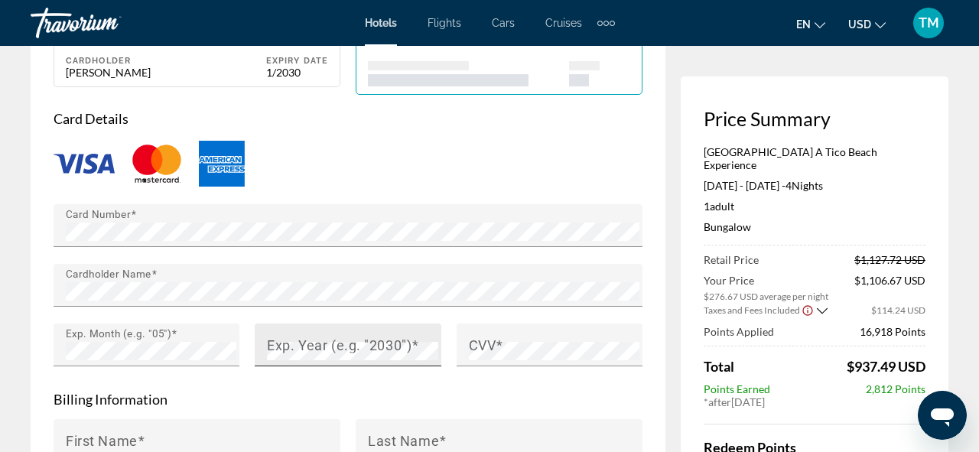
click at [305, 366] on mat-form-field "Exp. Year (e.g. "2030")" at bounding box center [348, 353] width 186 height 60
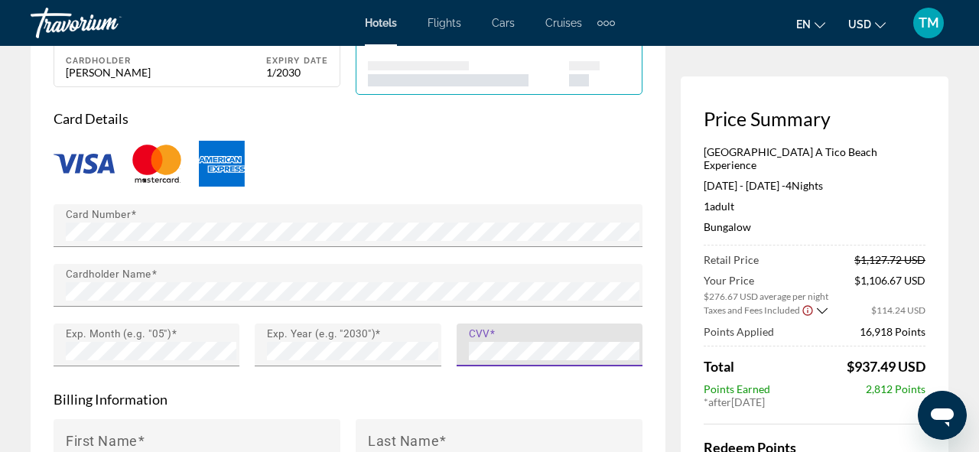
click at [277, 387] on form "Card Details Card Number Cardholder Name Exp. Month (e.g. "05") Exp. Year (e.g.…" at bounding box center [348, 400] width 589 height 580
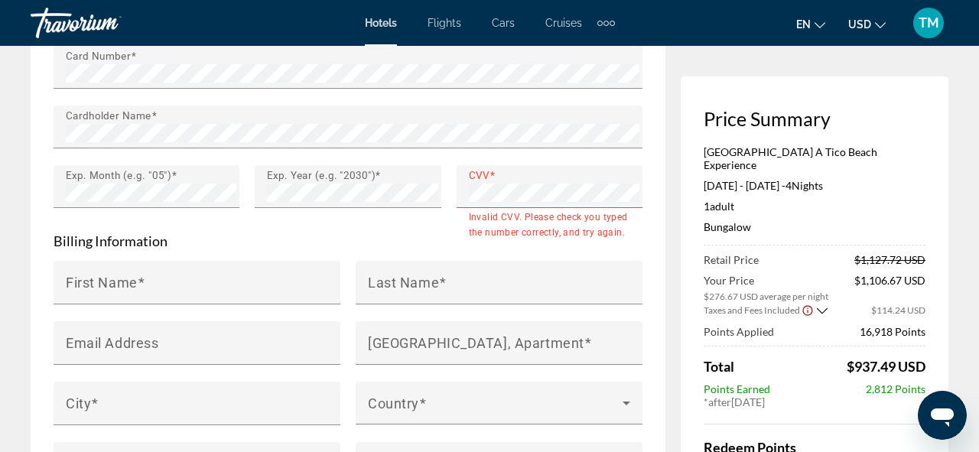
scroll to position [1470, 0]
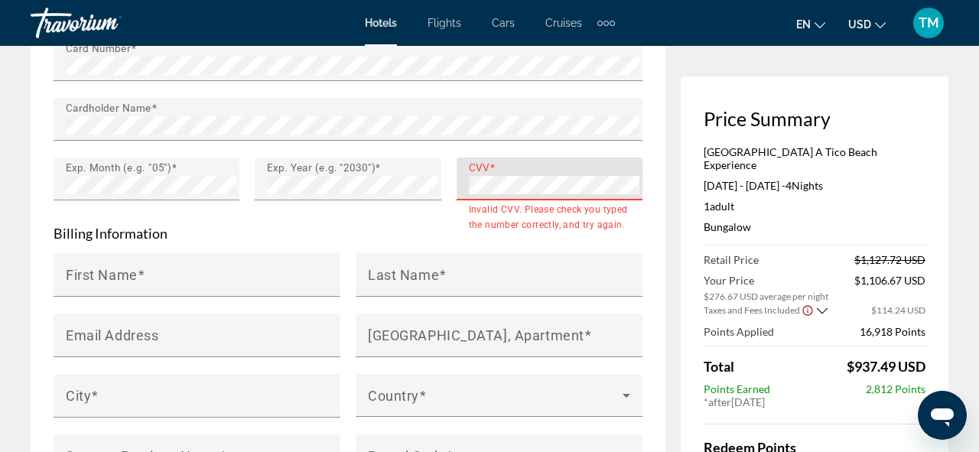
click at [411, 179] on div "Card Number Cardholder Name Exp. Month (e.g. "05") Exp. Year (e.g. "2030") CVV …" at bounding box center [348, 127] width 604 height 179
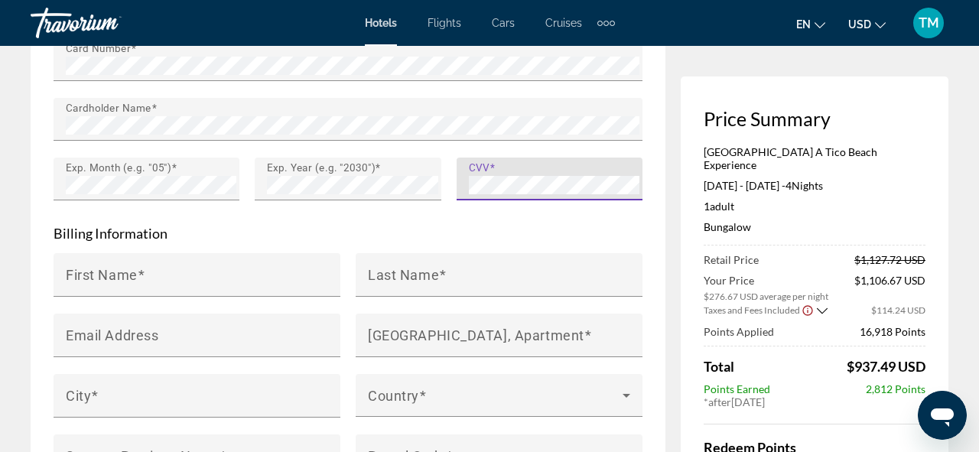
click at [277, 229] on p "Billing Information" at bounding box center [348, 233] width 589 height 17
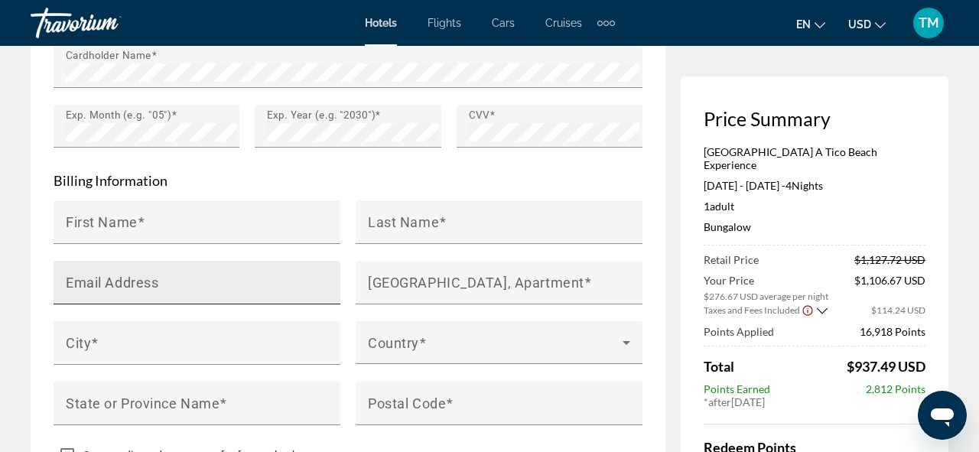
scroll to position [1535, 0]
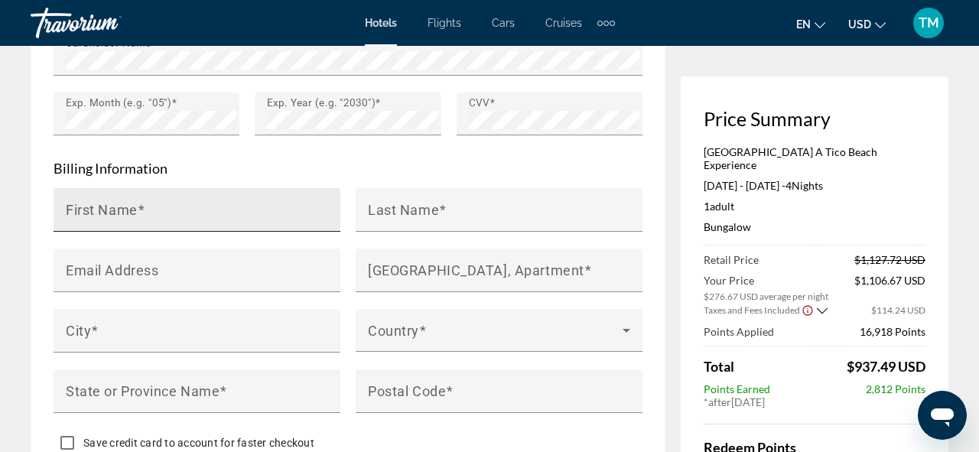
click at [208, 204] on div "First Name" at bounding box center [201, 210] width 271 height 44
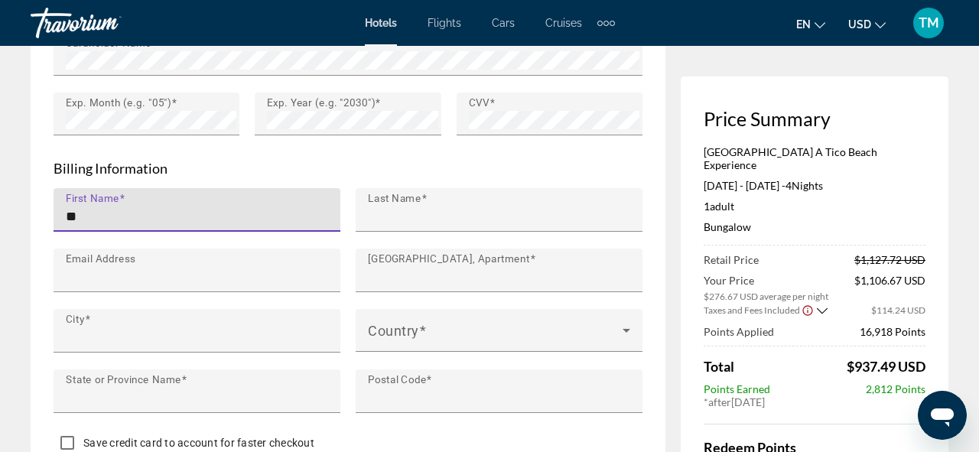
type input "*******"
type input "****"
type input "**********"
type input "*********"
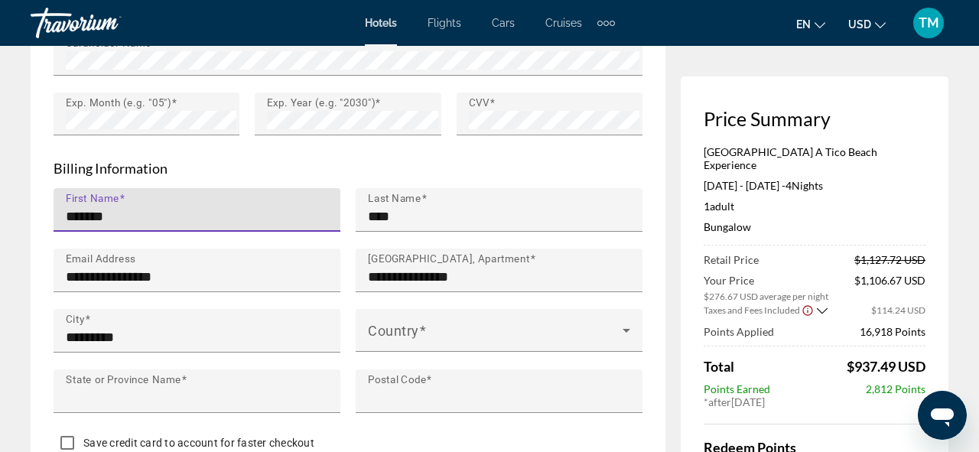
type input "**********"
type input "*****"
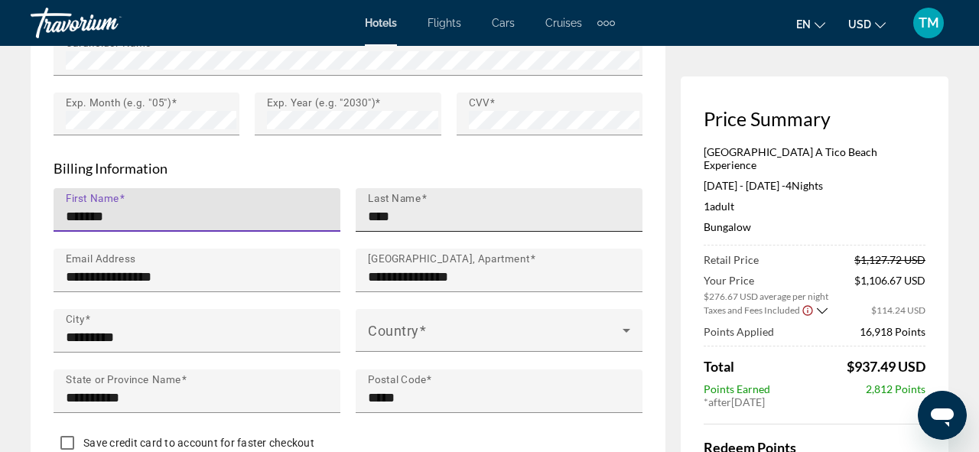
click at [387, 213] on input "****" at bounding box center [503, 216] width 271 height 18
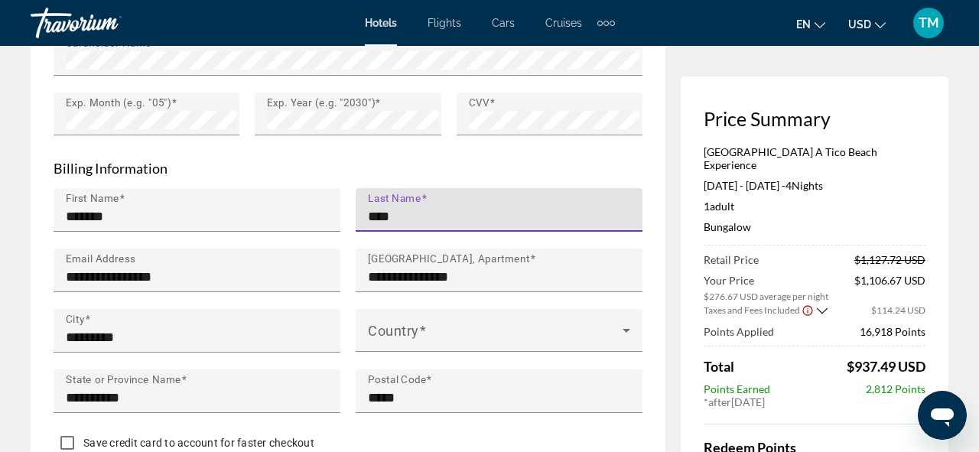
click at [387, 213] on input "****" at bounding box center [503, 216] width 271 height 18
type input "**********"
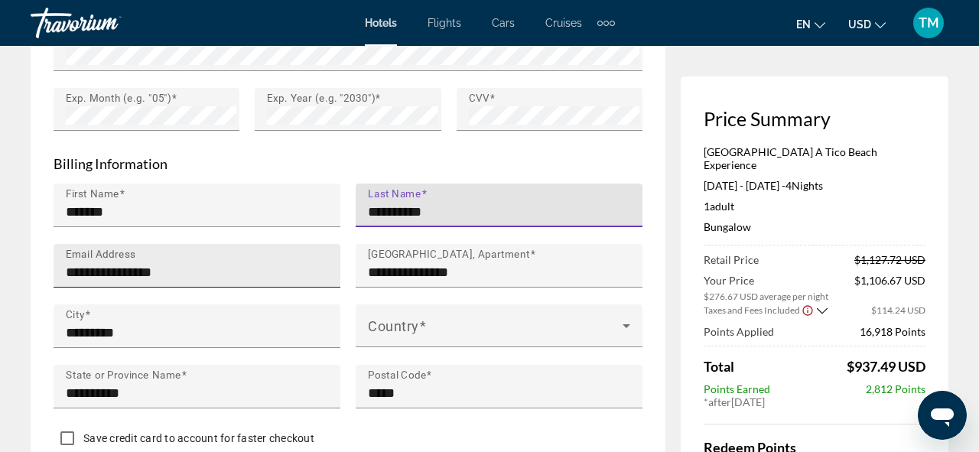
click at [256, 273] on input "**********" at bounding box center [201, 272] width 271 height 18
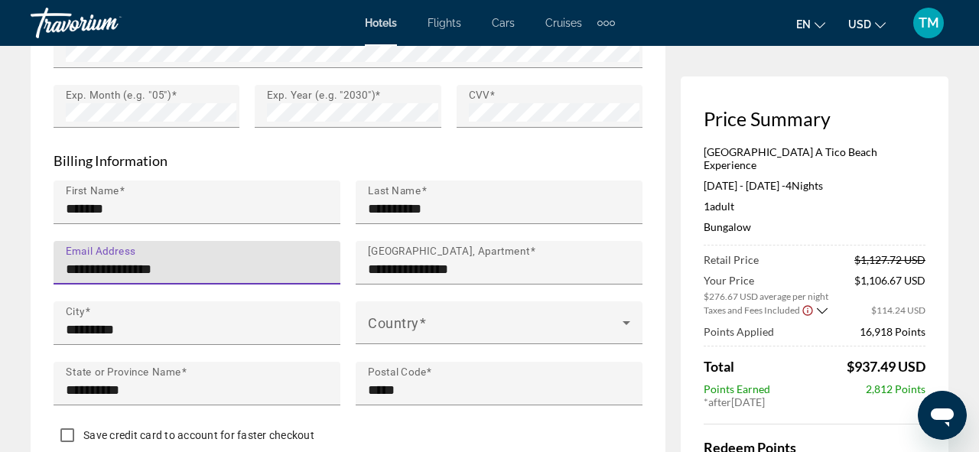
click at [255, 272] on input "**********" at bounding box center [201, 269] width 271 height 18
click at [255, 272] on input "**********" at bounding box center [201, 270] width 271 height 18
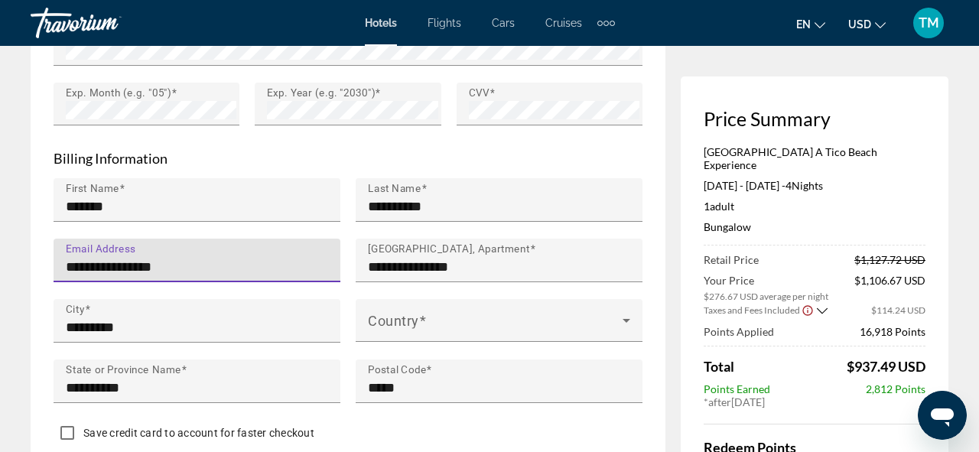
click at [255, 272] on input "**********" at bounding box center [201, 267] width 271 height 18
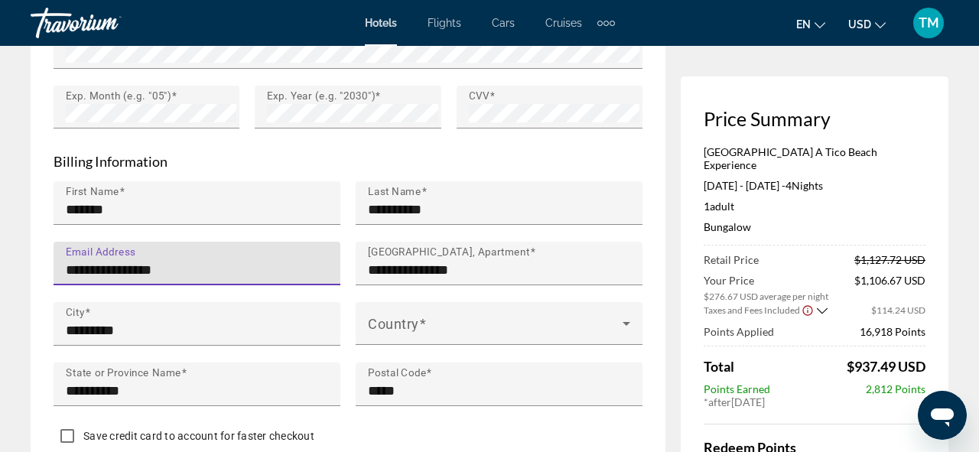
click at [210, 268] on input "**********" at bounding box center [201, 270] width 271 height 18
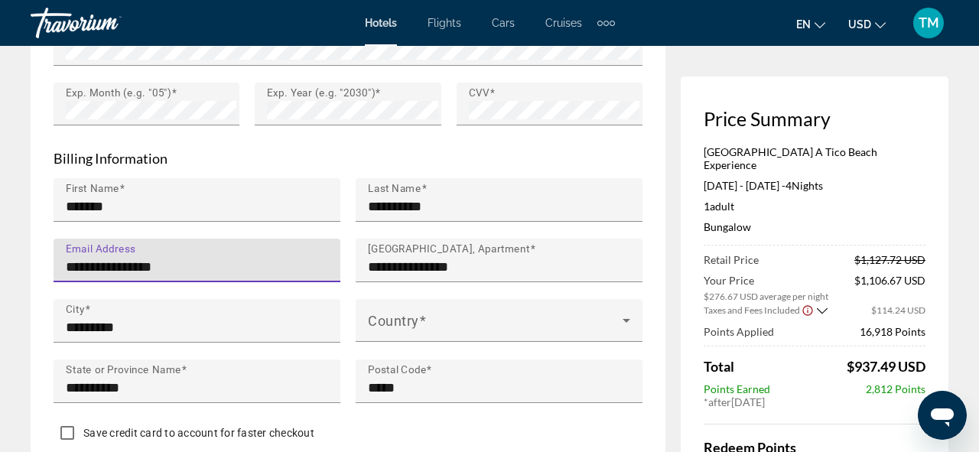
click at [225, 269] on input "**********" at bounding box center [201, 267] width 271 height 18
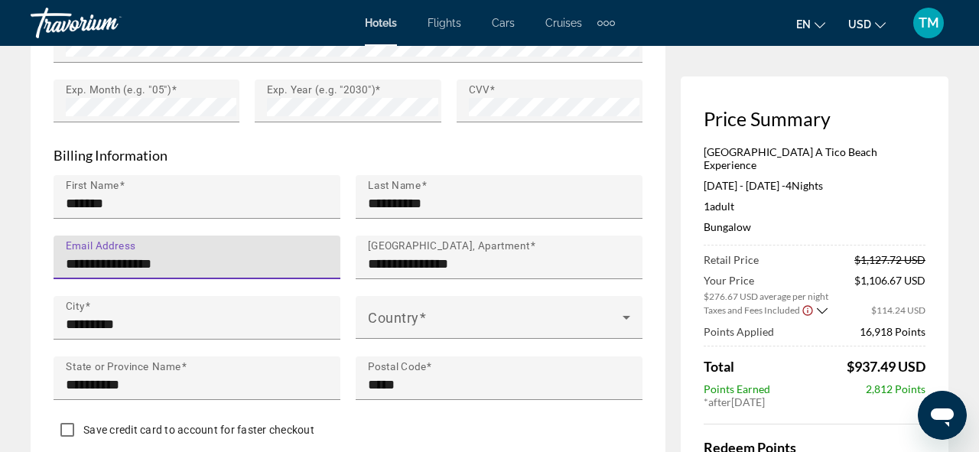
click at [225, 266] on input "**********" at bounding box center [201, 264] width 271 height 18
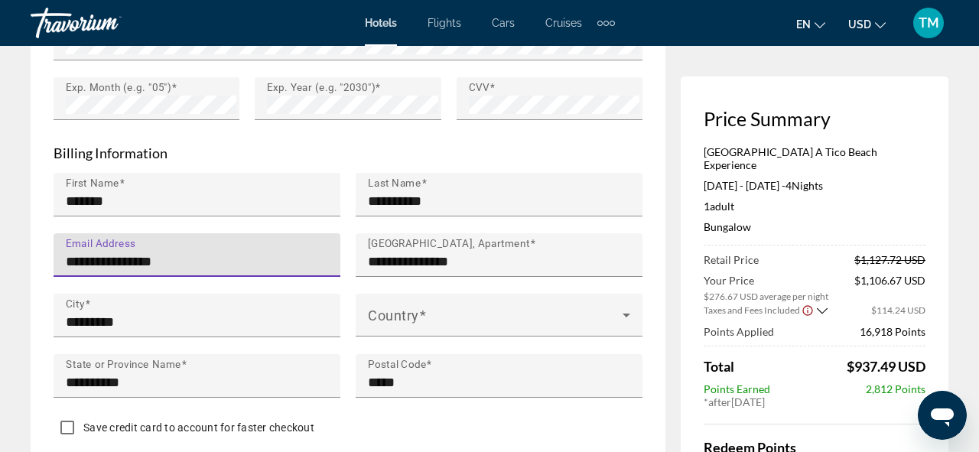
click at [180, 257] on input "**********" at bounding box center [201, 261] width 271 height 18
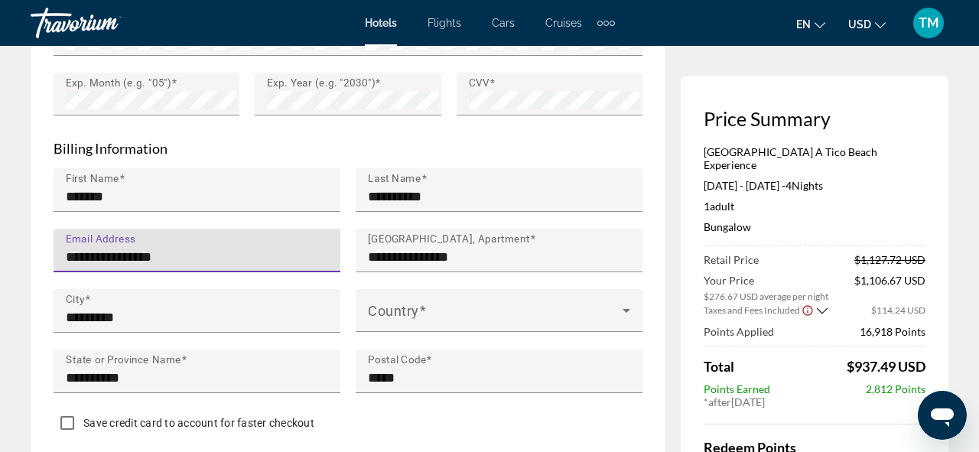
click at [180, 257] on input "**********" at bounding box center [201, 257] width 271 height 18
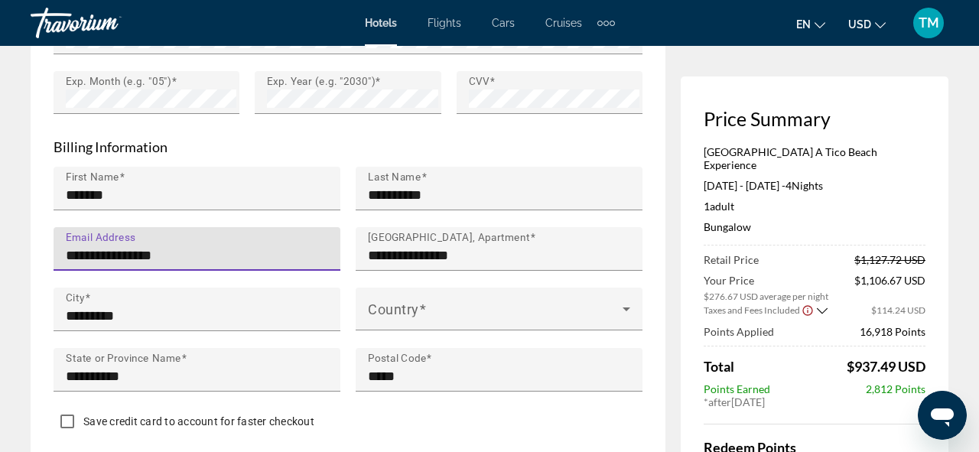
click at [180, 257] on input "**********" at bounding box center [201, 255] width 271 height 18
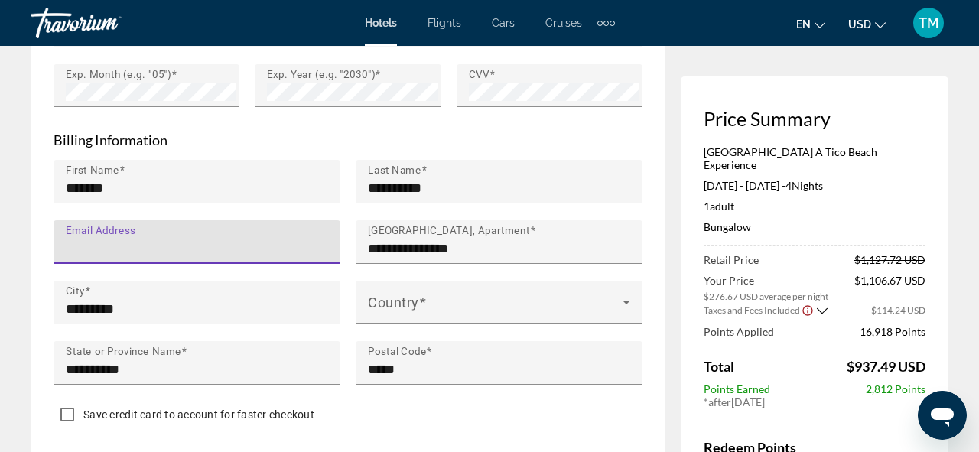
click at [174, 245] on input "Email Address" at bounding box center [201, 248] width 271 height 18
type input "**********"
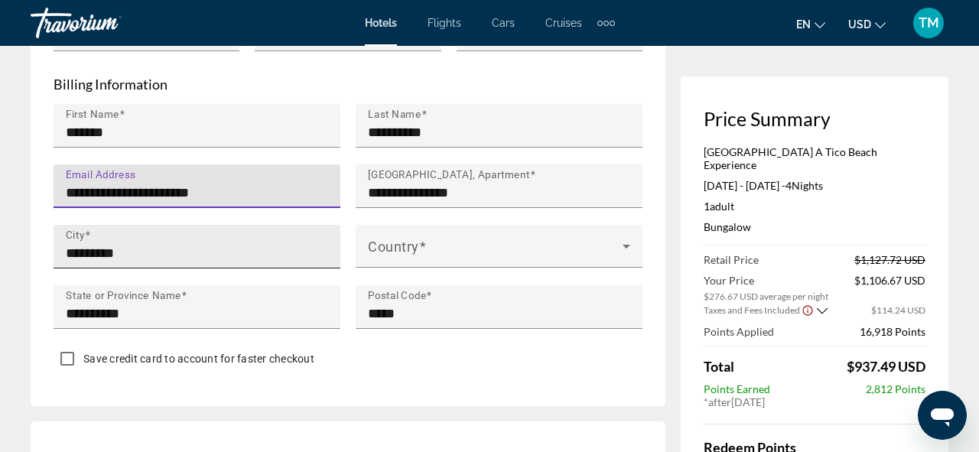
scroll to position [1639, 0]
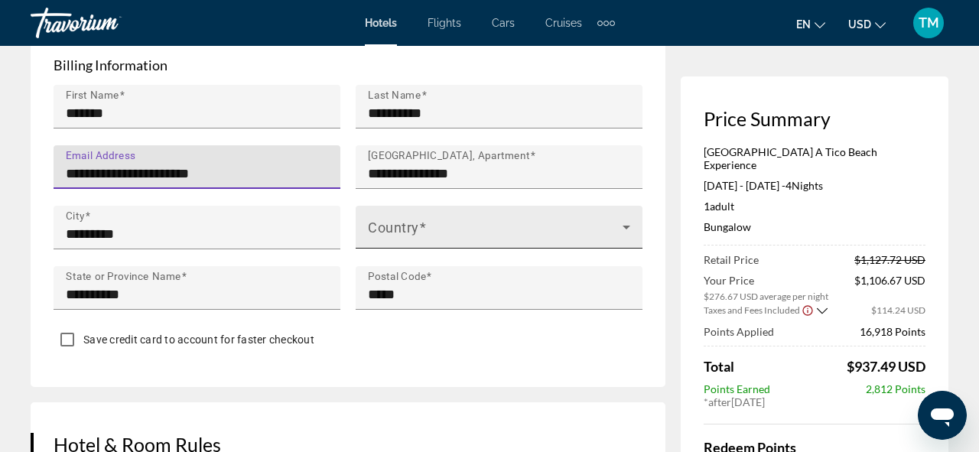
click at [427, 220] on div "Country" at bounding box center [499, 227] width 262 height 43
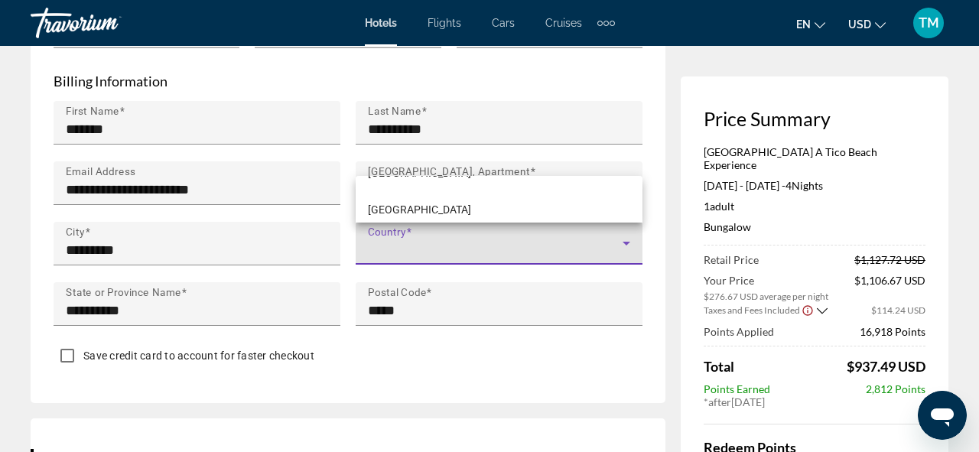
scroll to position [1626, 0]
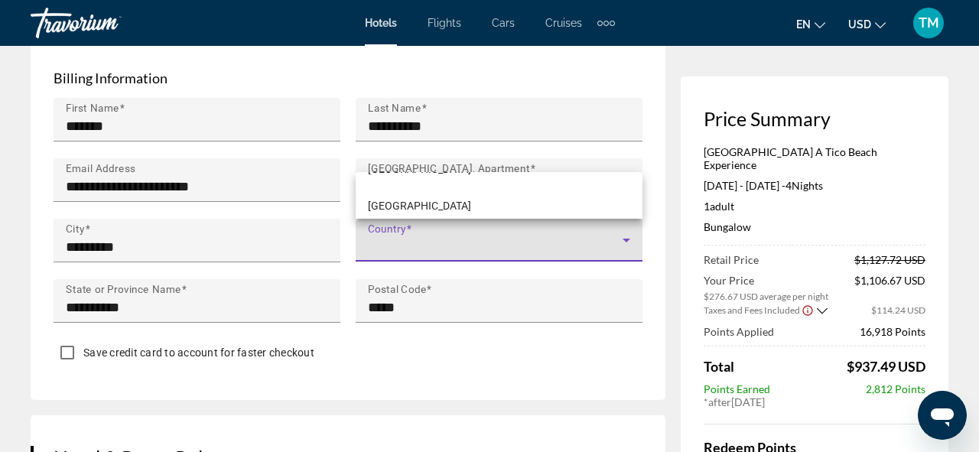
click at [427, 236] on div at bounding box center [489, 226] width 979 height 452
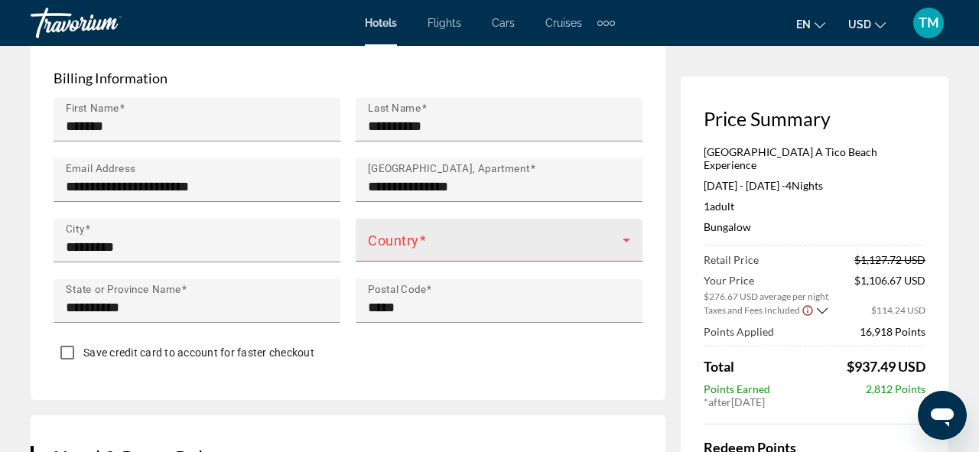
click at [421, 239] on span "Main content" at bounding box center [495, 246] width 255 height 18
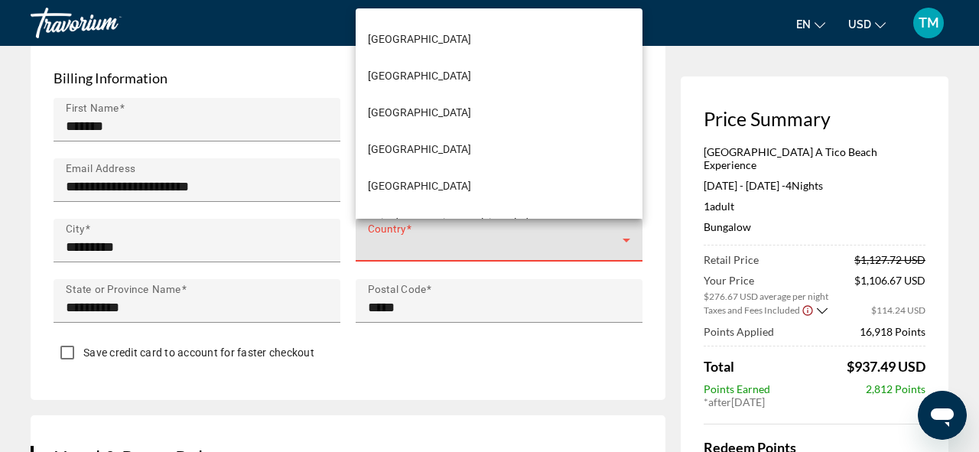
scroll to position [8783, 0]
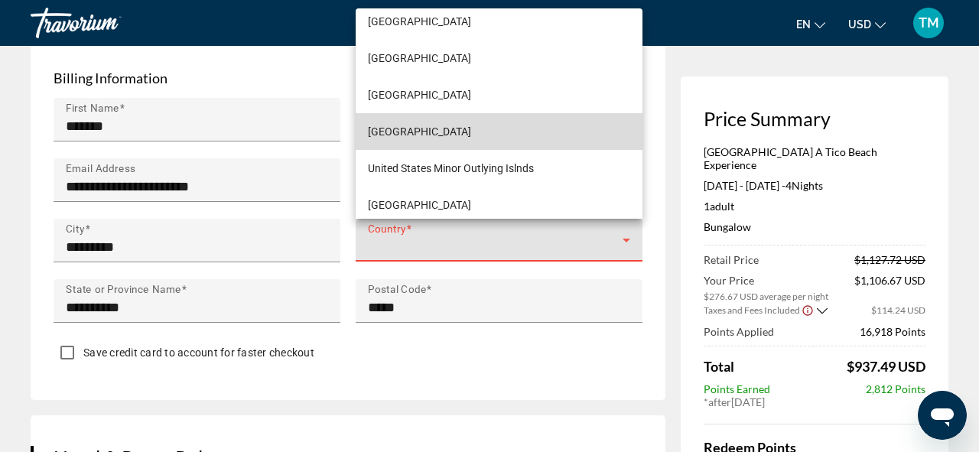
click at [437, 141] on mat-option "United States of America" at bounding box center [499, 131] width 287 height 37
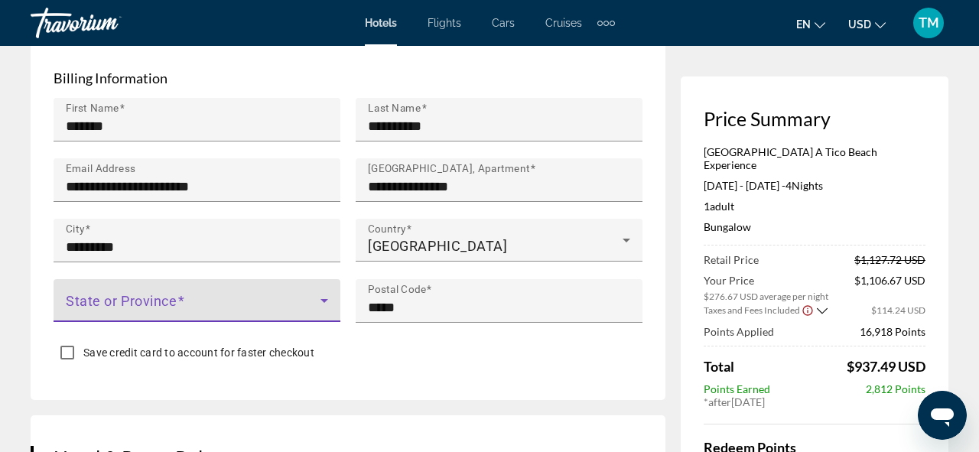
click at [216, 297] on span "Main content" at bounding box center [193, 306] width 255 height 18
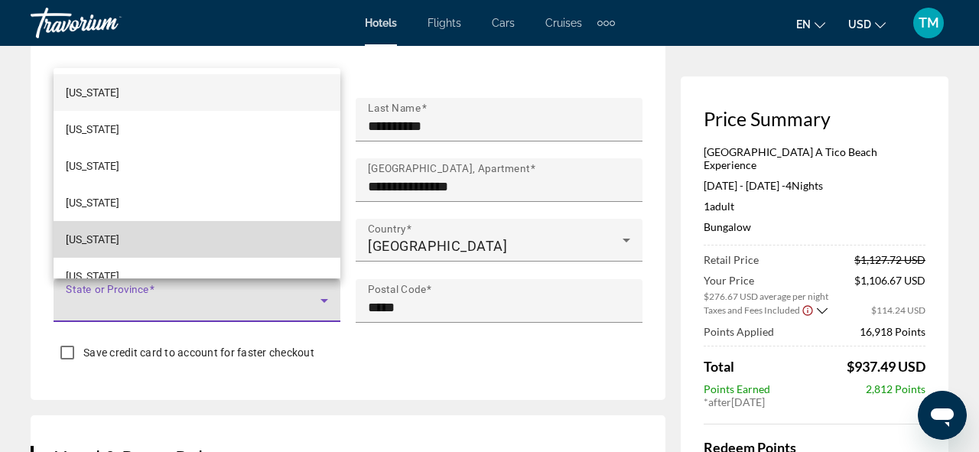
click at [112, 238] on mat-option "California" at bounding box center [197, 239] width 287 height 37
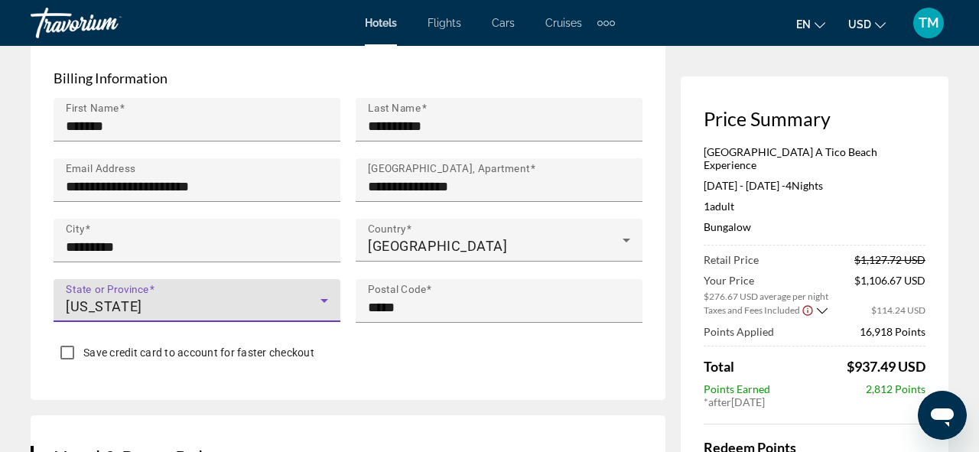
click at [215, 351] on span "Save credit card to account for faster checkout" at bounding box center [198, 352] width 231 height 12
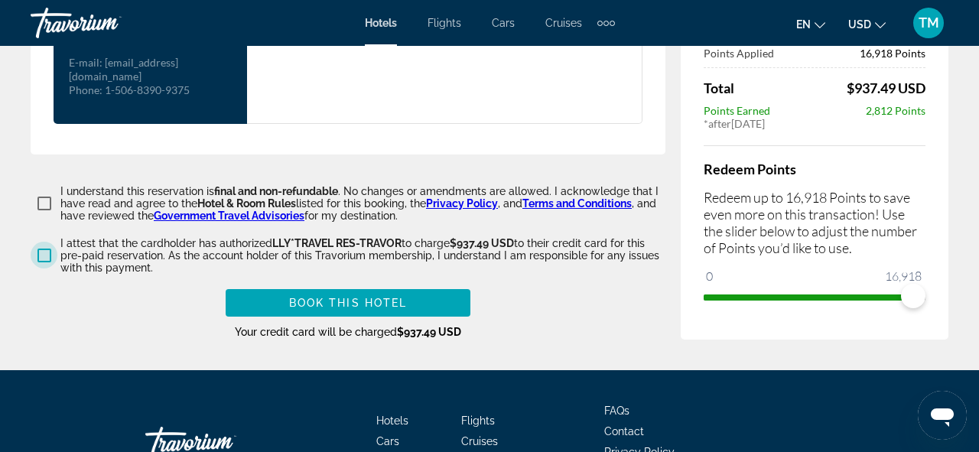
scroll to position [2226, 0]
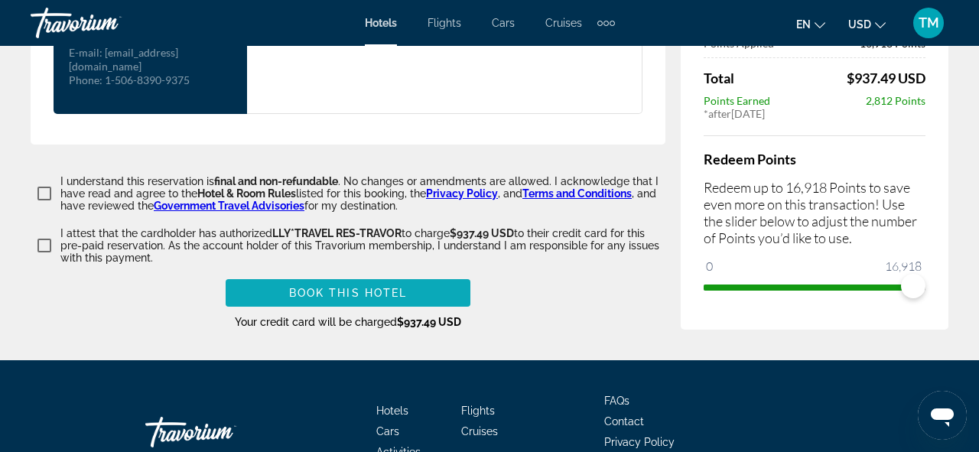
click at [327, 287] on span "Book this hotel" at bounding box center [348, 293] width 119 height 12
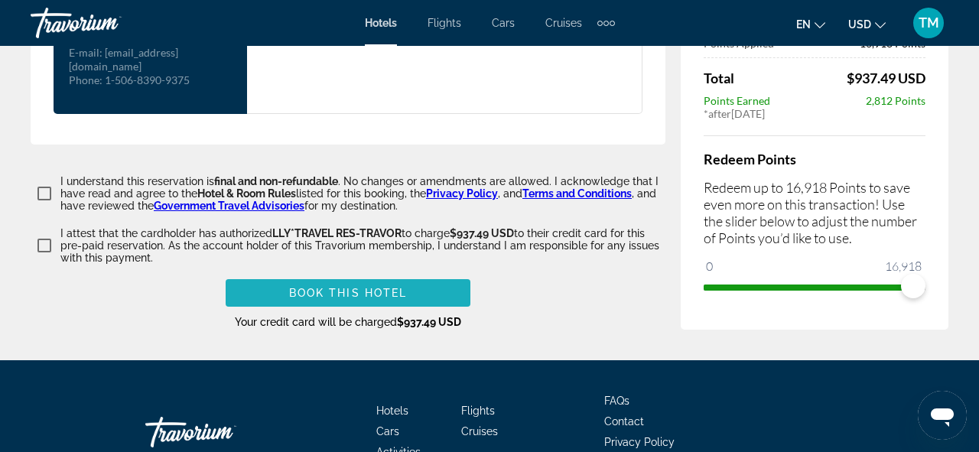
scroll to position [520, 0]
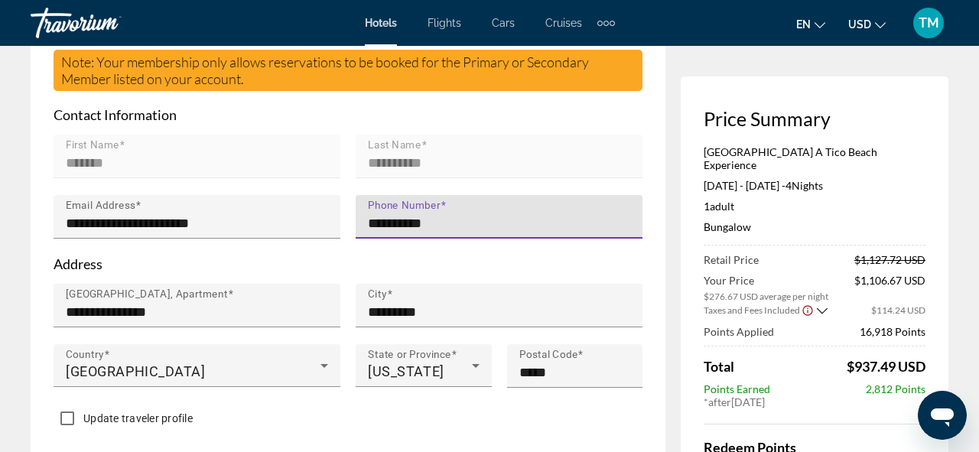
type input "**********"
click at [593, 191] on div "Main content" at bounding box center [499, 186] width 287 height 17
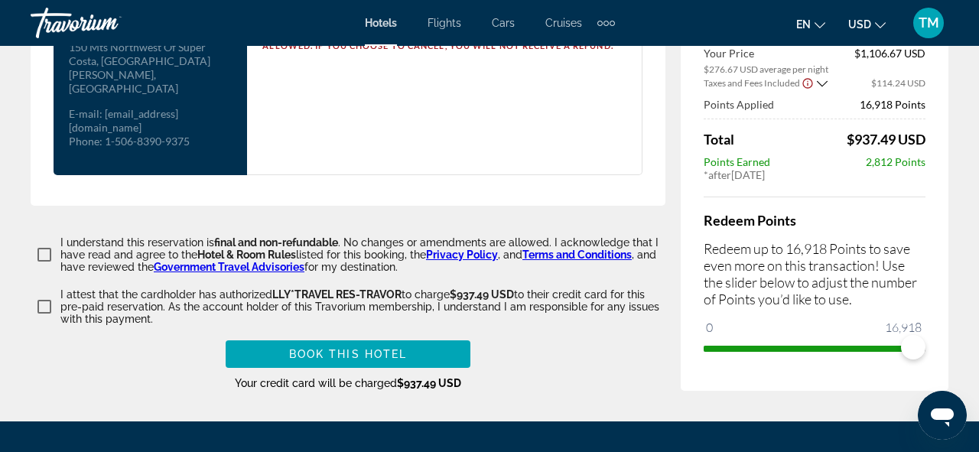
scroll to position [2278, 0]
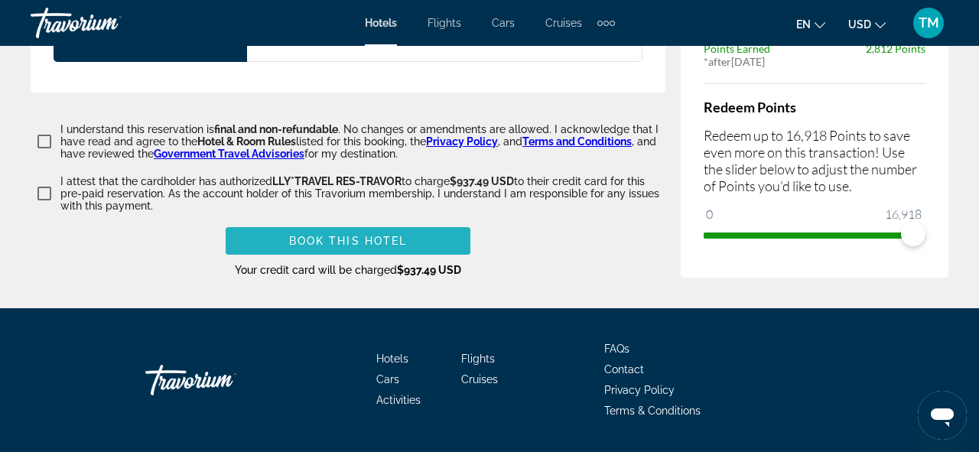
click at [346, 235] on span "Book this hotel" at bounding box center [348, 241] width 119 height 12
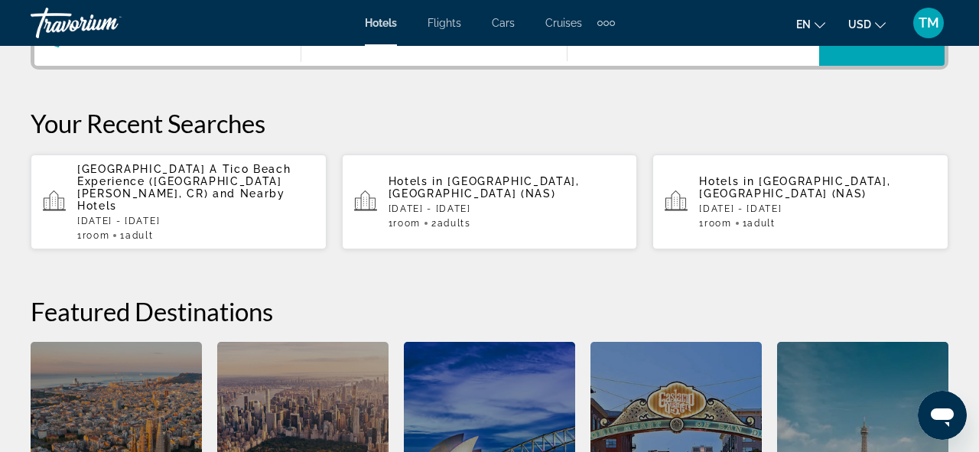
scroll to position [437, 0]
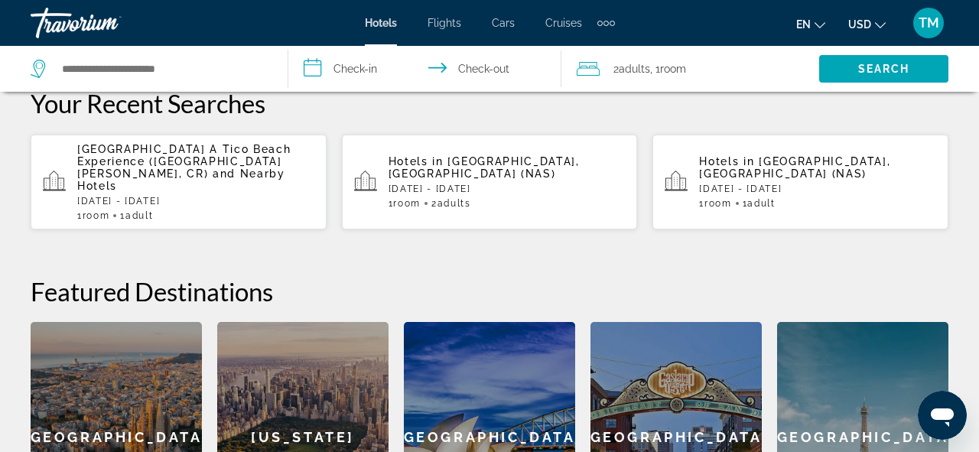
click at [181, 210] on div "1 Room rooms 1 Adult Adults" at bounding box center [195, 215] width 237 height 11
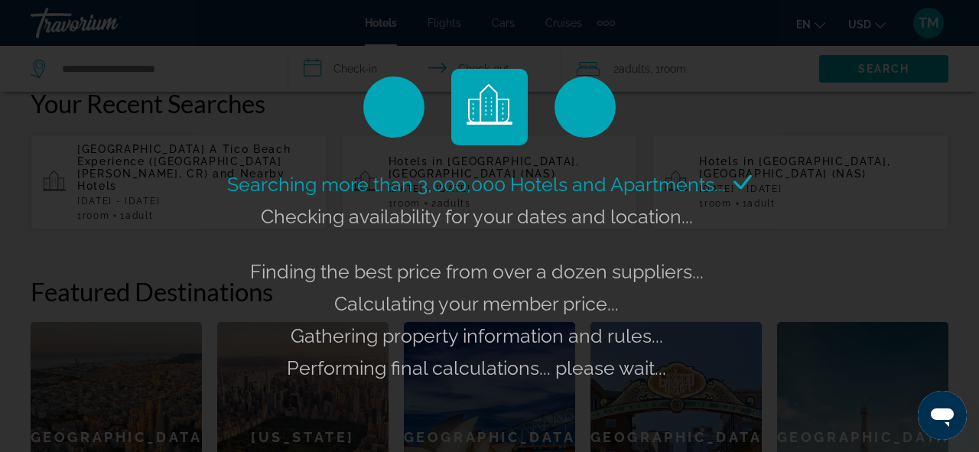
scroll to position [444, 0]
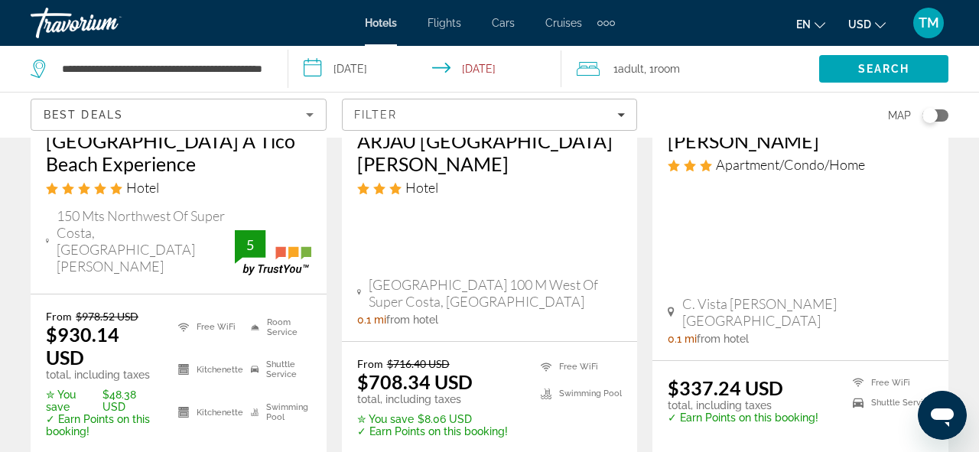
scroll to position [320, 0]
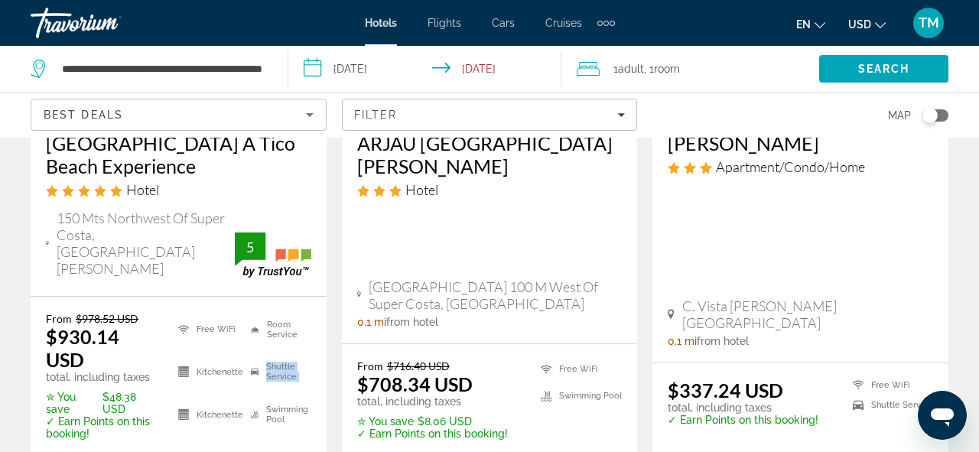
drag, startPoint x: 268, startPoint y: 333, endPoint x: 301, endPoint y: 358, distance: 40.8
click at [301, 358] on ul "Free WiFi Kitchenette Kitchenette Room Service Shuttle Service Swimming Pool" at bounding box center [235, 376] width 152 height 128
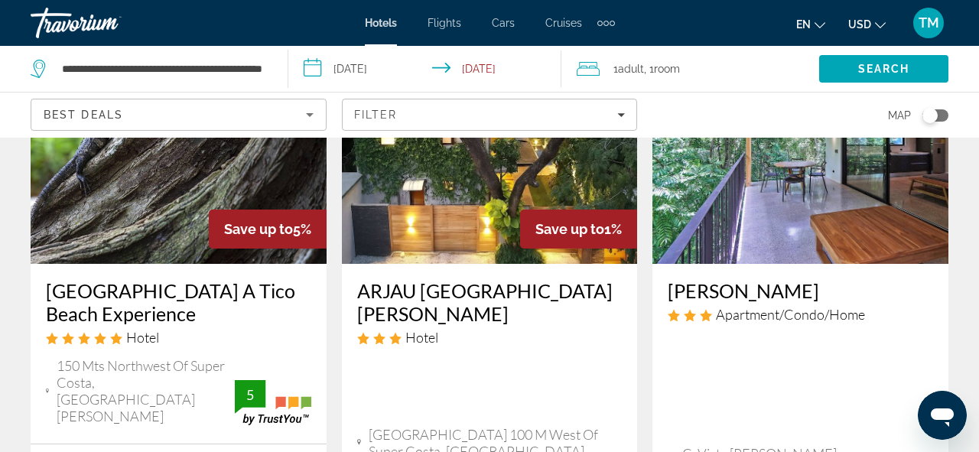
scroll to position [219, 0]
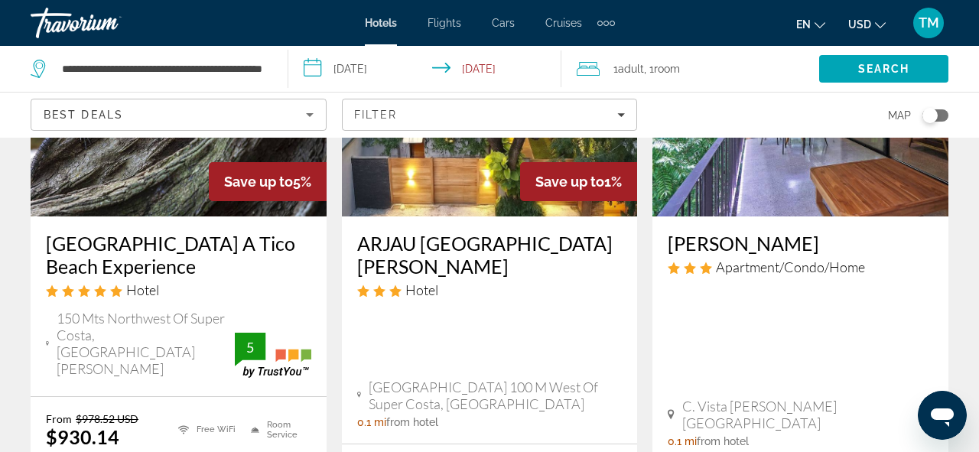
click at [108, 247] on h3 "[GEOGRAPHIC_DATA] A Tico Beach Experience" at bounding box center [178, 255] width 265 height 46
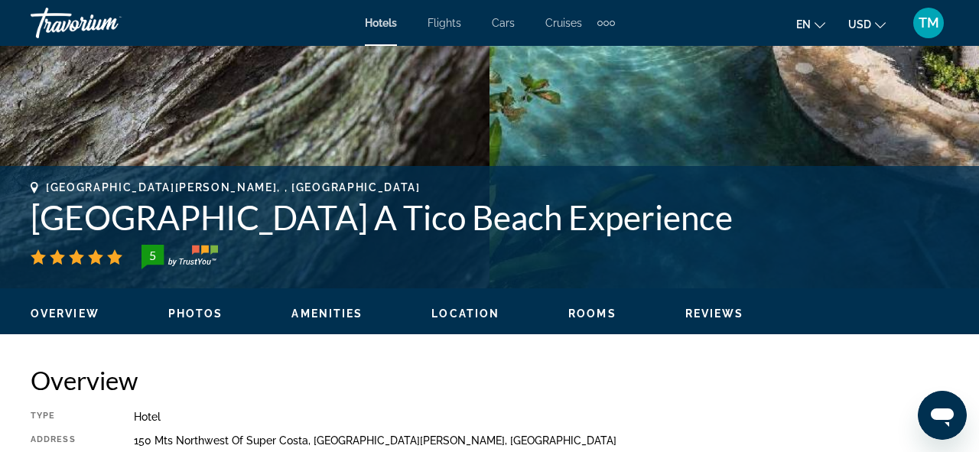
scroll to position [531, 0]
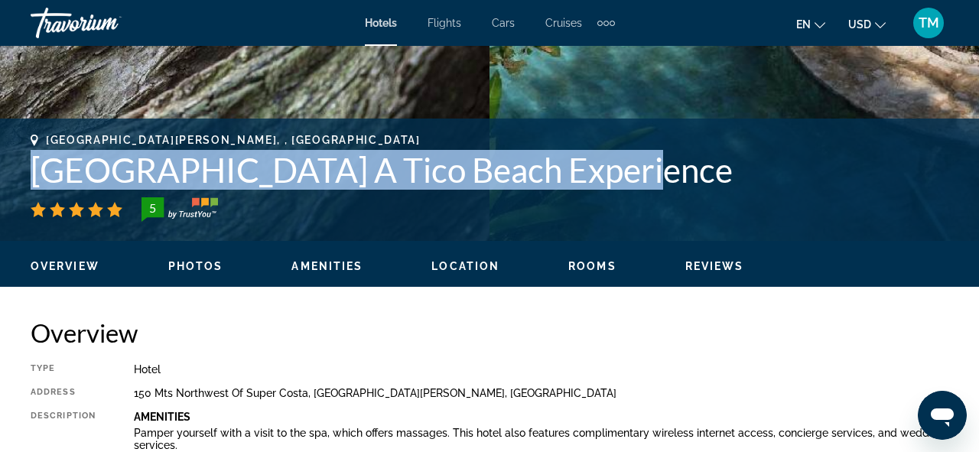
drag, startPoint x: 32, startPoint y: 169, endPoint x: 659, endPoint y: 169, distance: 627.0
click at [655, 171] on h1 "[GEOGRAPHIC_DATA] A Tico Beach Experience" at bounding box center [490, 170] width 918 height 40
copy h1 "[GEOGRAPHIC_DATA] A Tico Beach Experience"
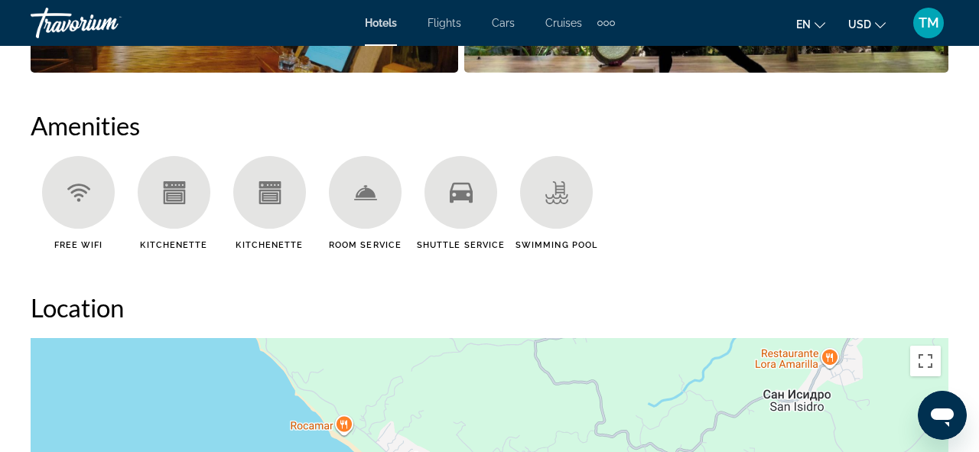
scroll to position [1464, 0]
